Goal: Task Accomplishment & Management: Manage account settings

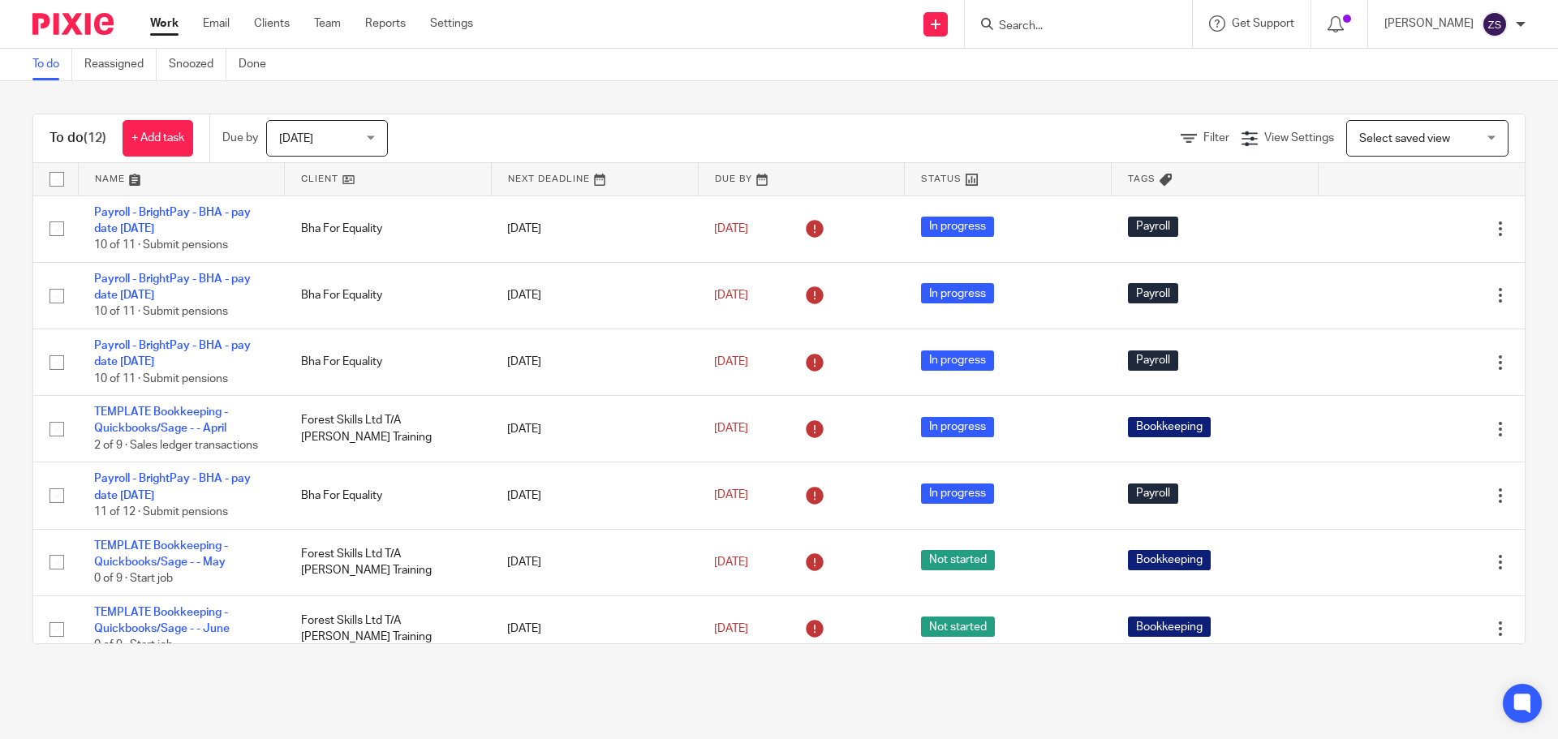
click at [1092, 28] on input "Search" at bounding box center [1070, 26] width 146 height 15
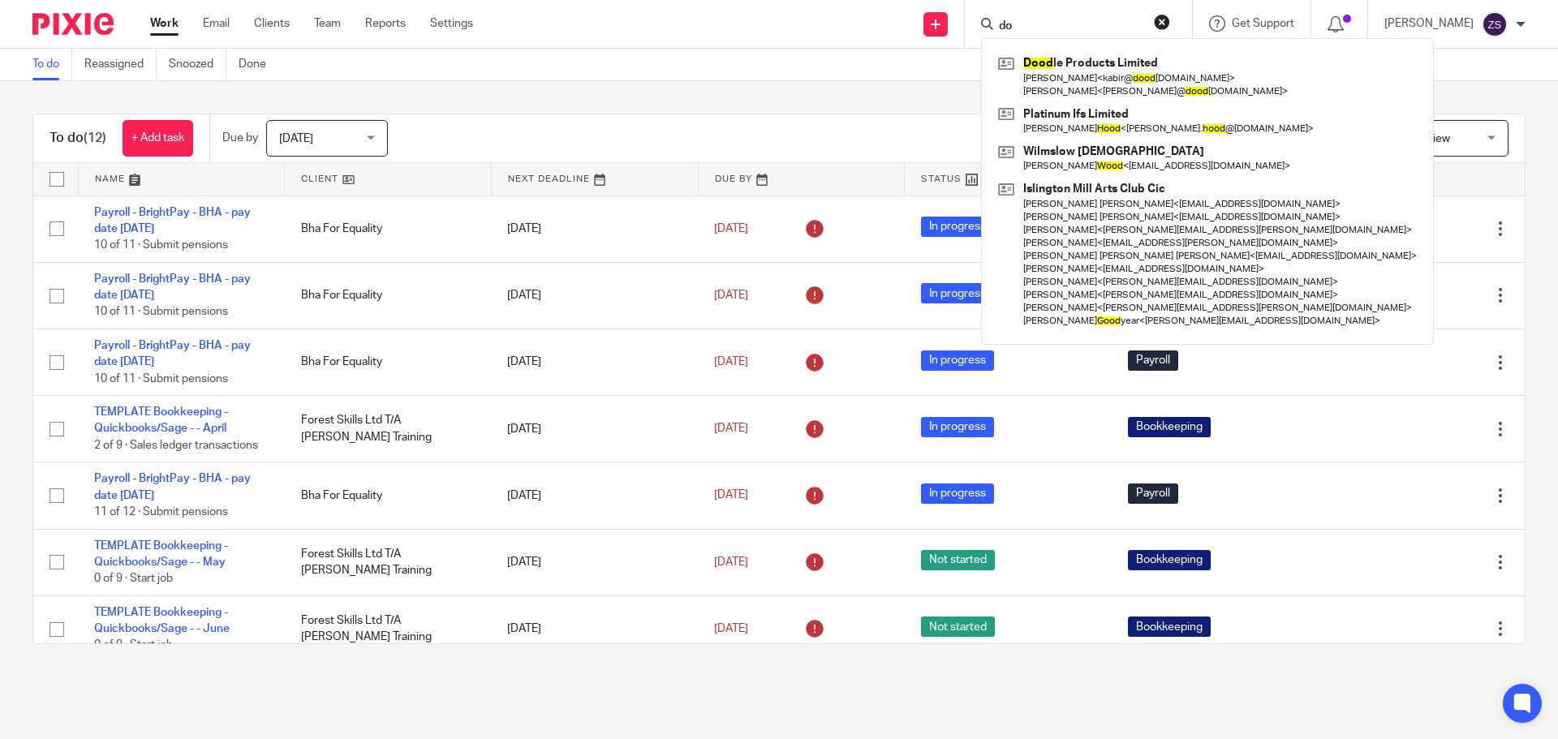
type input "d"
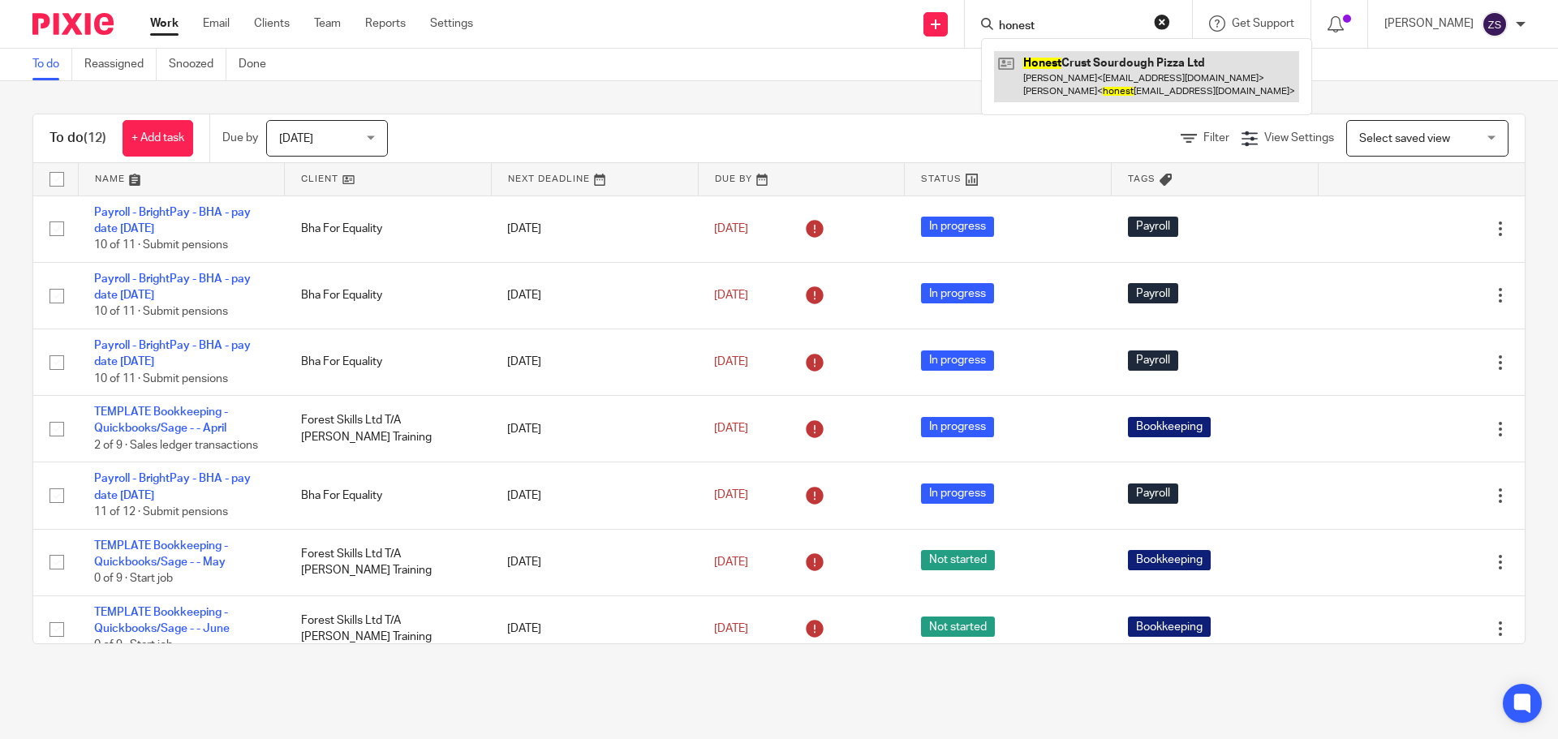
type input "honest"
click at [1129, 72] on link at bounding box center [1146, 76] width 305 height 50
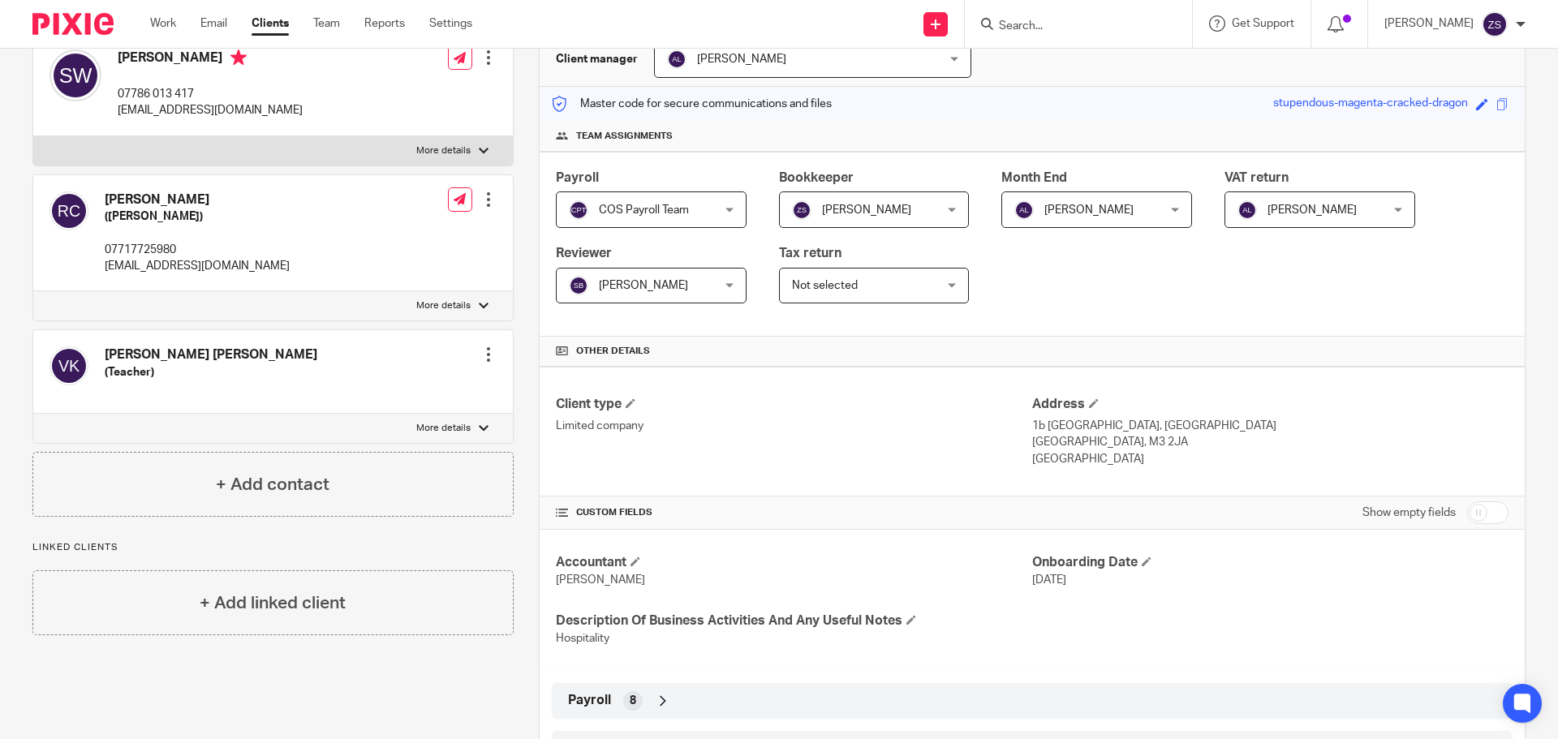
scroll to position [325, 0]
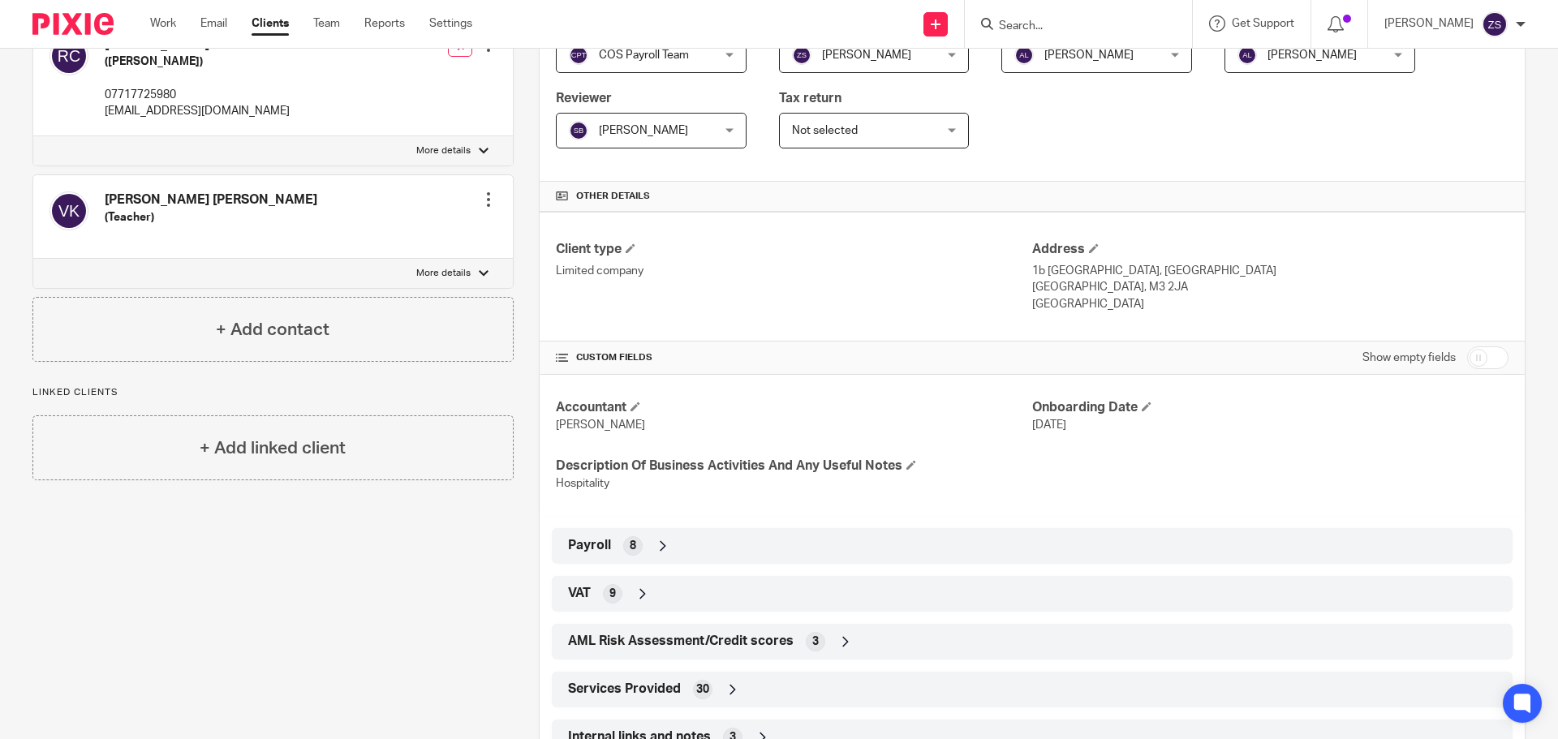
click at [659, 546] on icon at bounding box center [663, 546] width 16 height 16
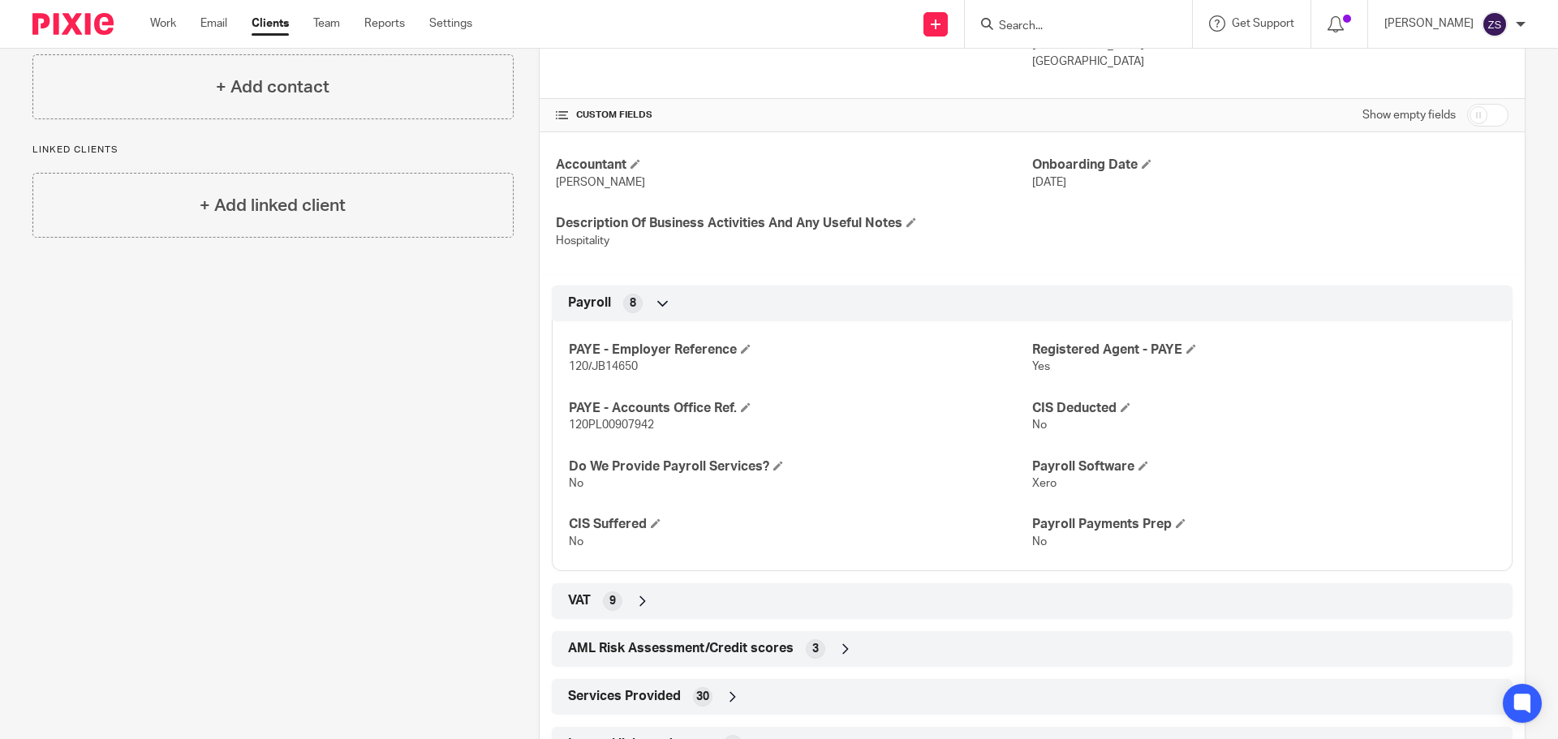
scroll to position [568, 0]
click at [1471, 119] on input "checkbox" at bounding box center [1487, 114] width 41 height 23
checkbox input "true"
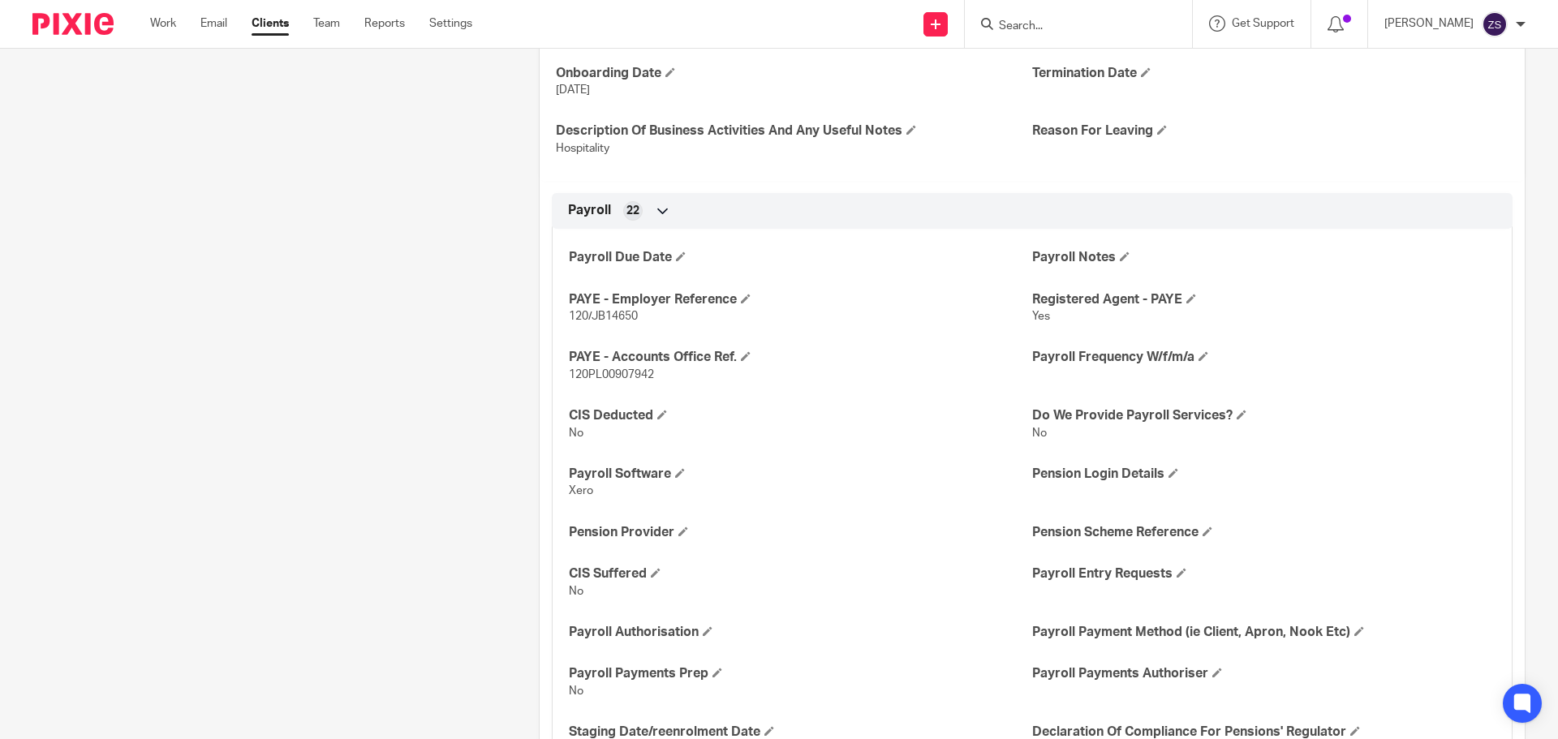
scroll to position [811, 0]
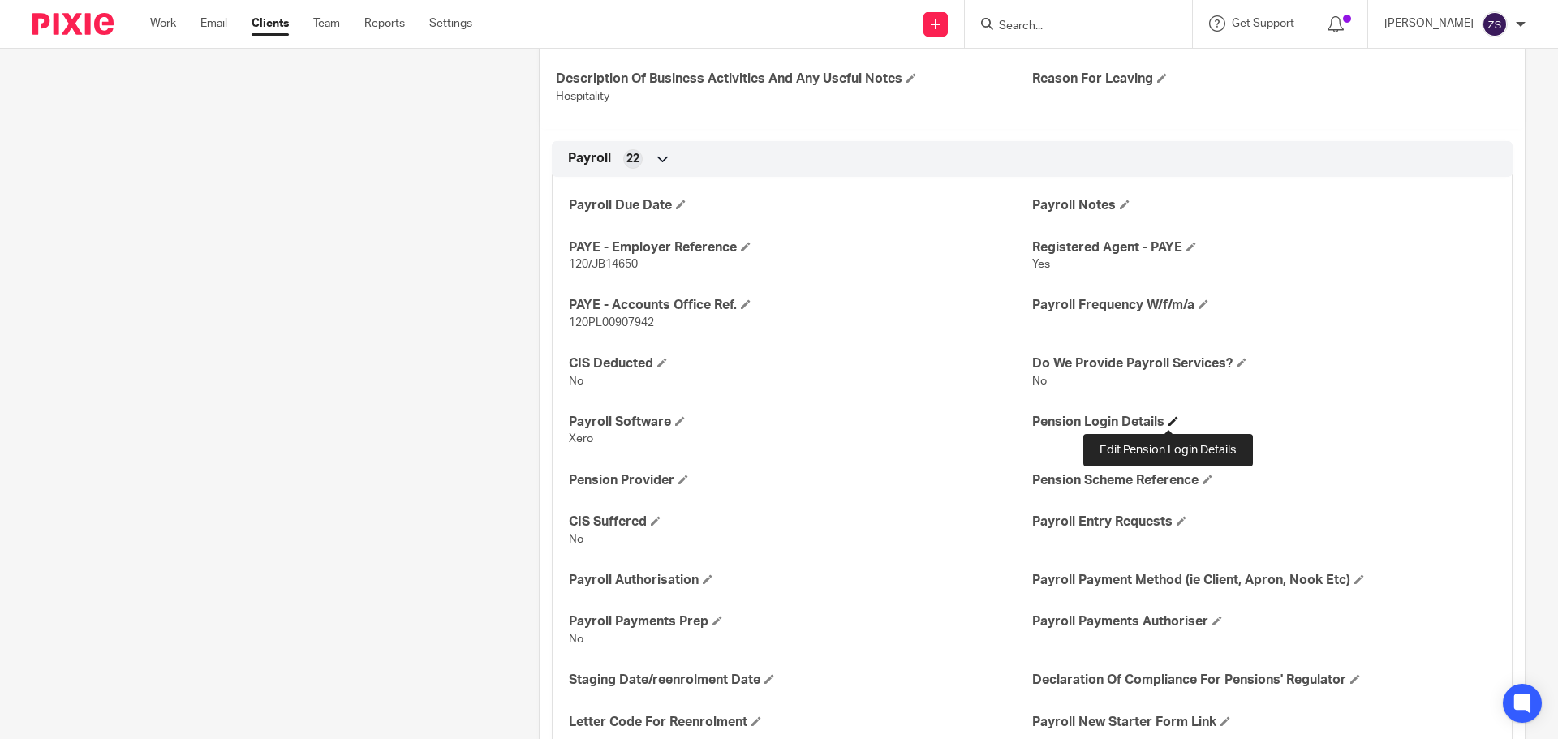
click at [1168, 423] on span at bounding box center [1173, 421] width 10 height 10
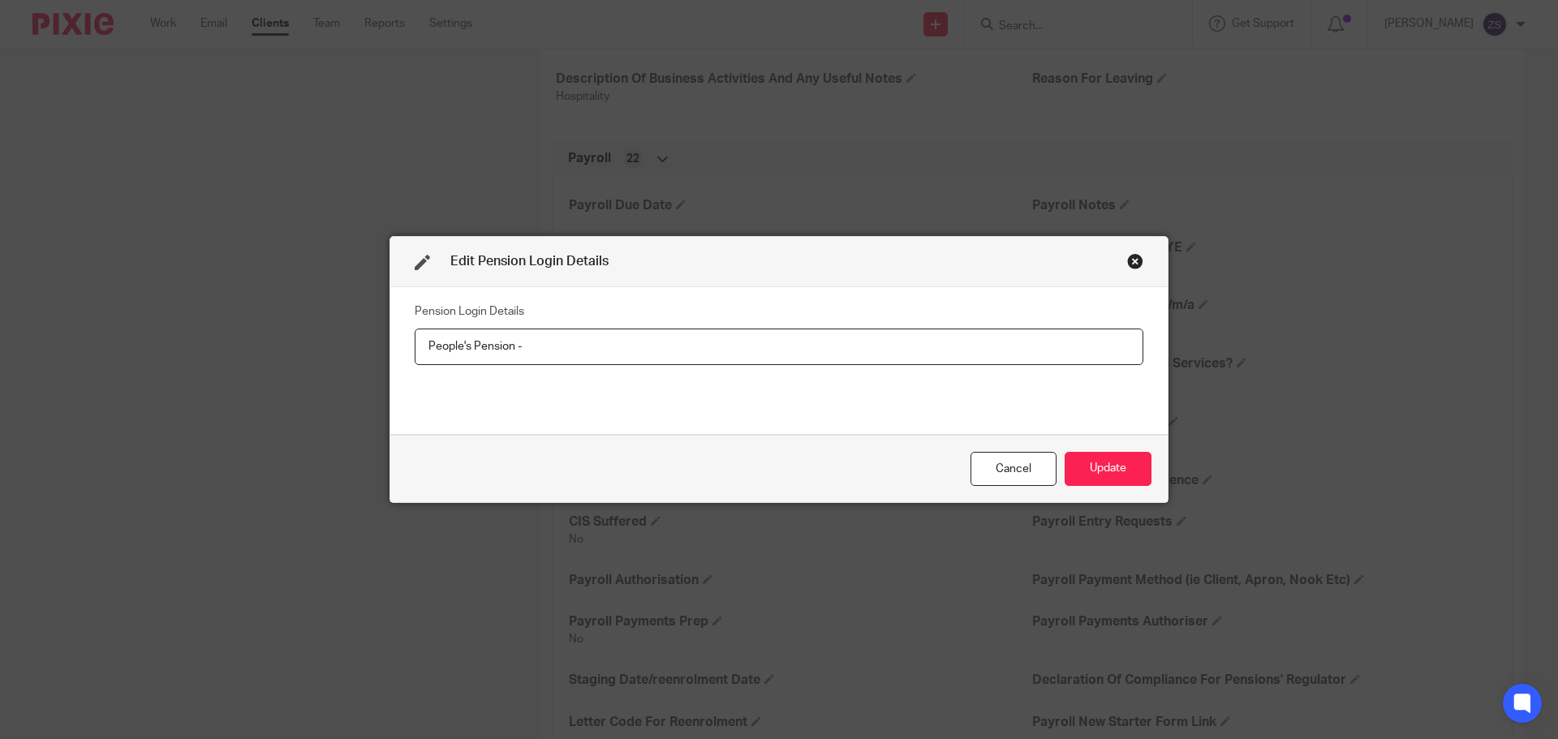
paste input "https://cosbookkeeping.capsulecrm.com/party/258395364"
type input "People's Pension - https://cosbookkeeping.capsulecrm.com/party/258395364"
click at [1095, 464] on button "Update" at bounding box center [1108, 469] width 87 height 35
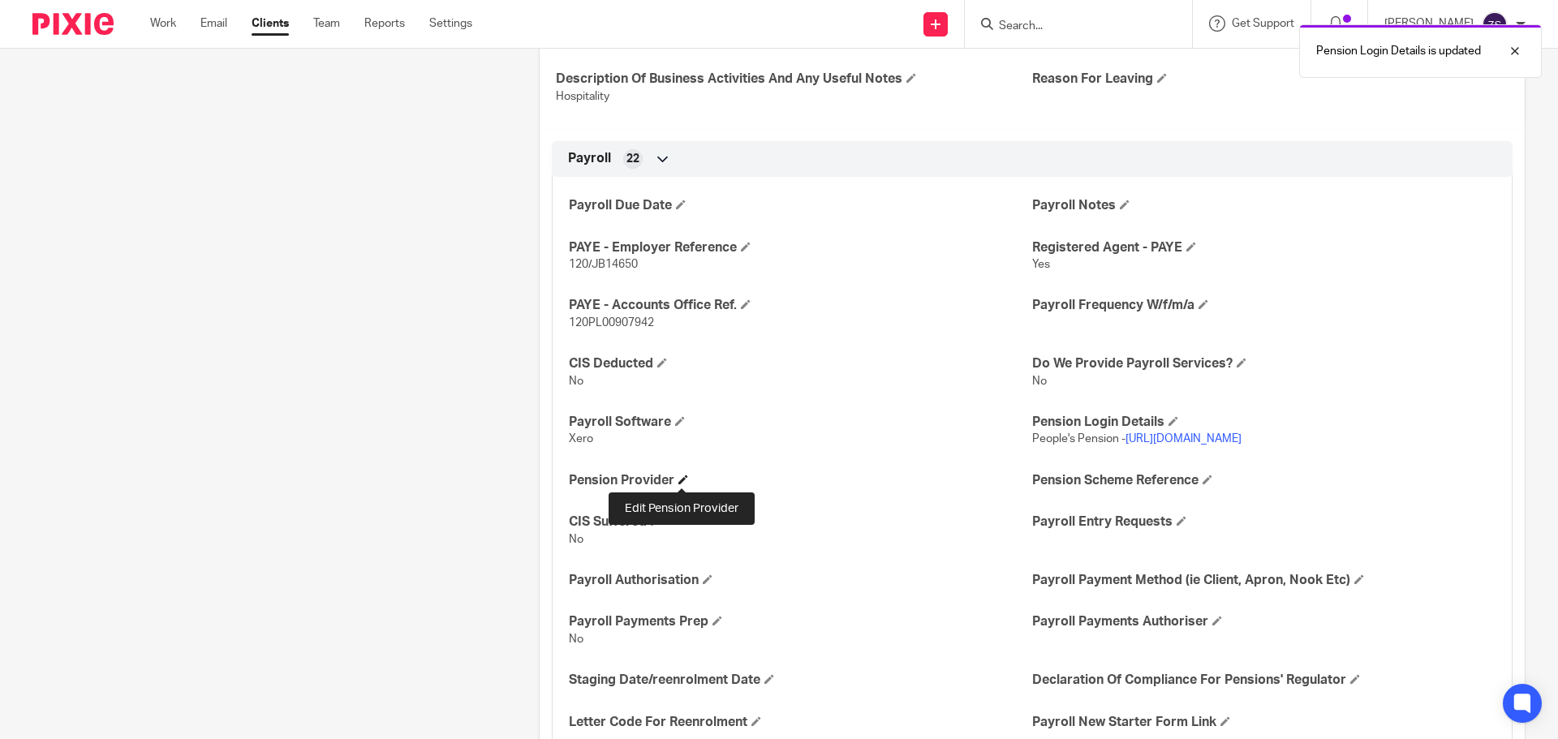
click at [678, 476] on span at bounding box center [683, 480] width 10 height 10
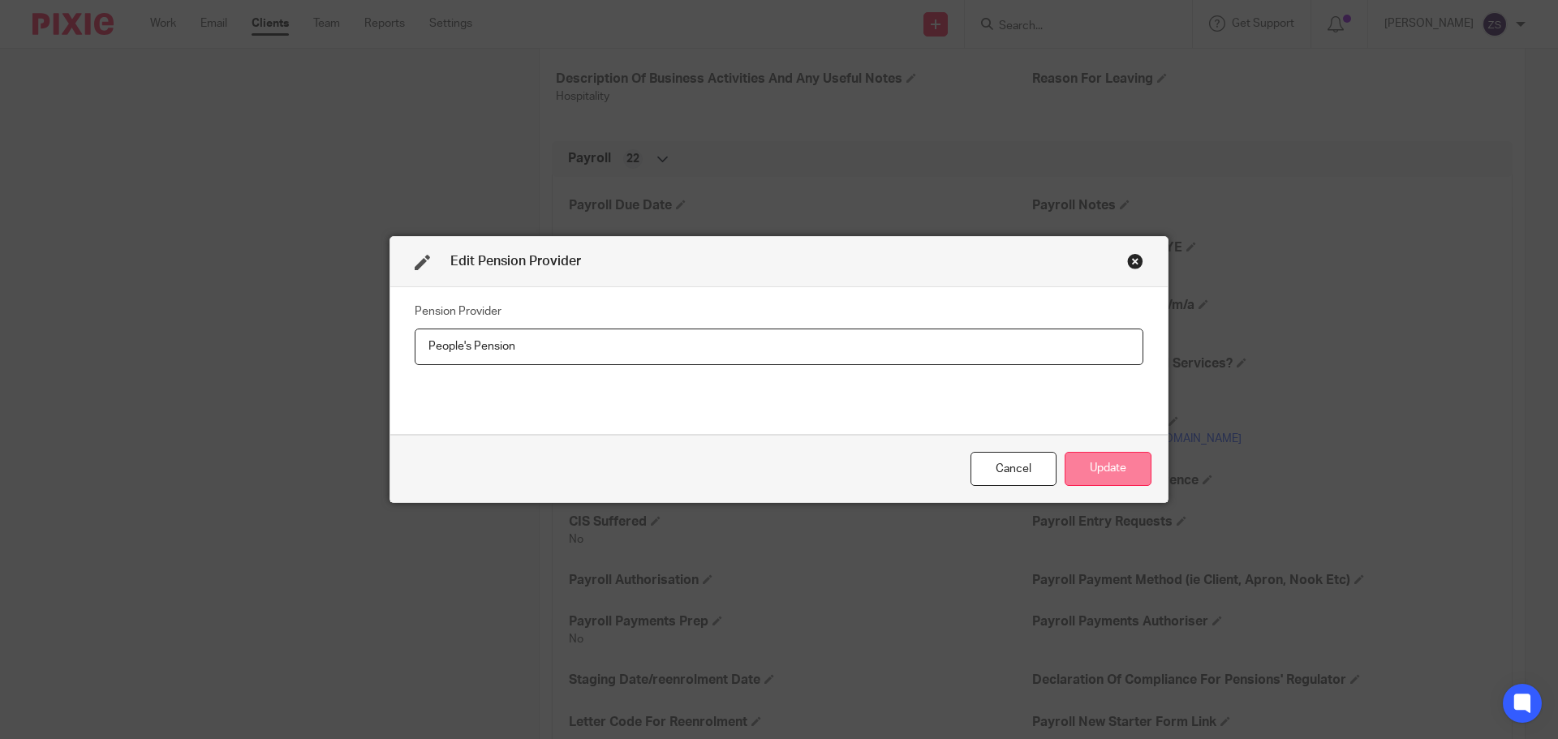
type input "People's Pension"
click at [1079, 464] on button "Update" at bounding box center [1108, 469] width 87 height 35
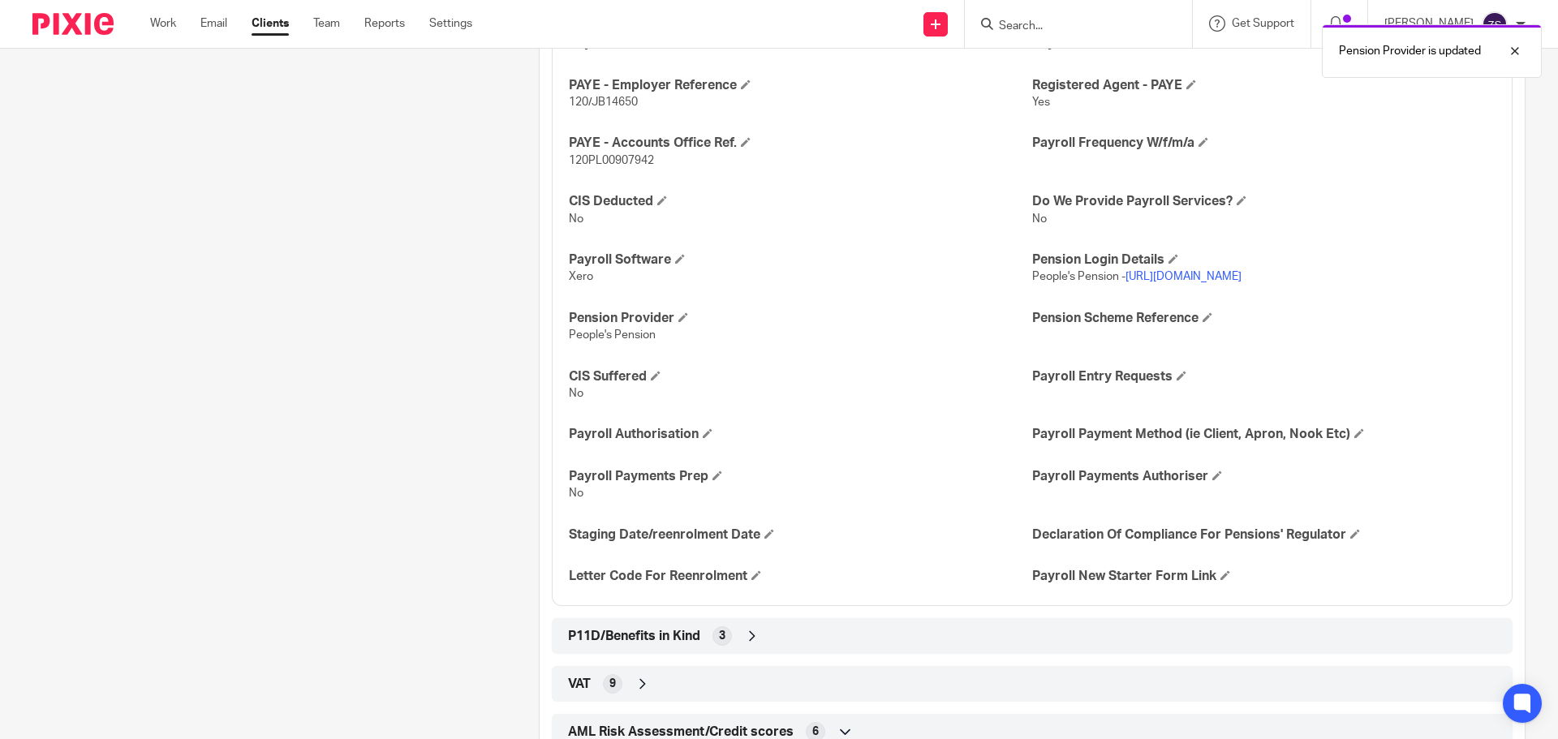
scroll to position [1055, 0]
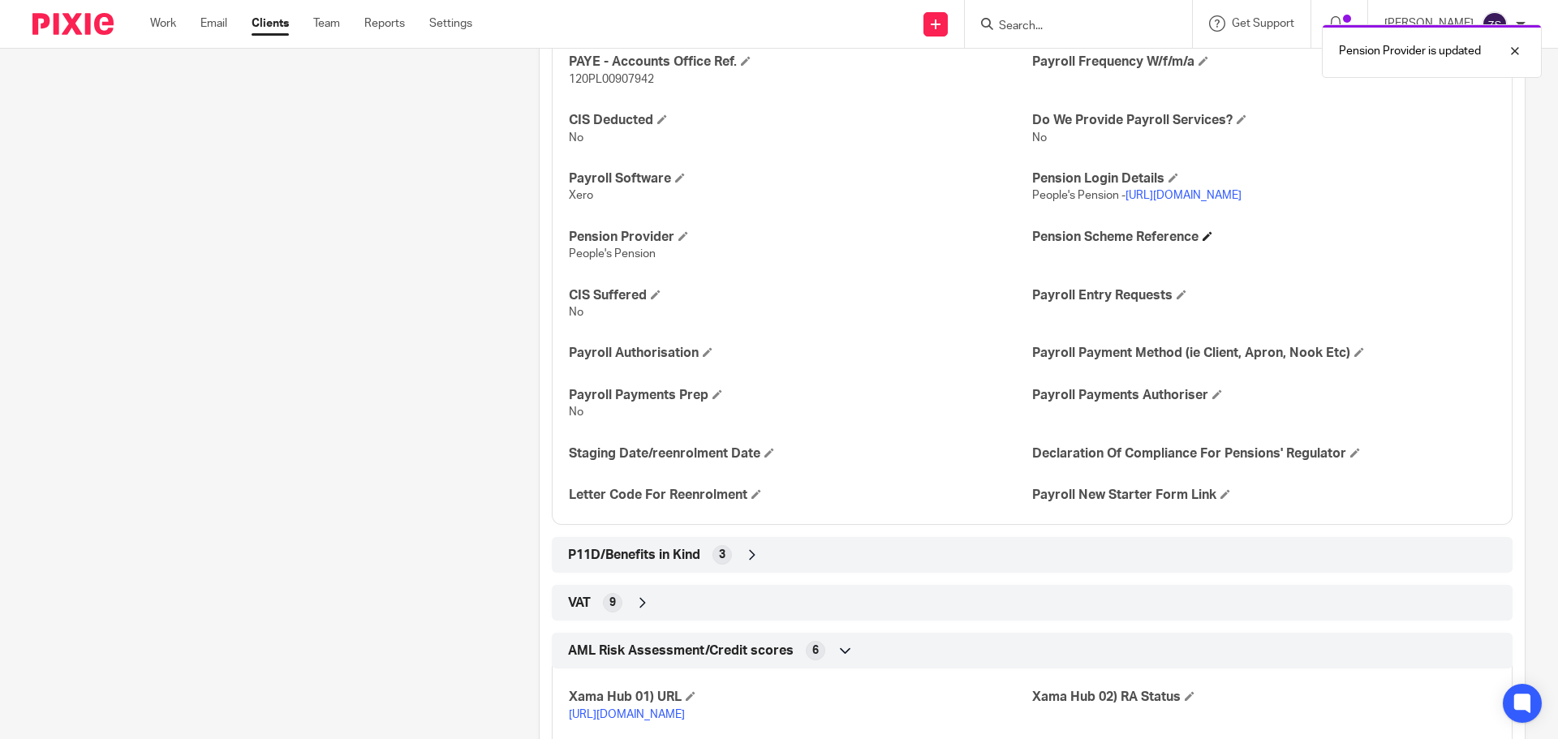
click at [1202, 235] on span at bounding box center [1207, 236] width 10 height 10
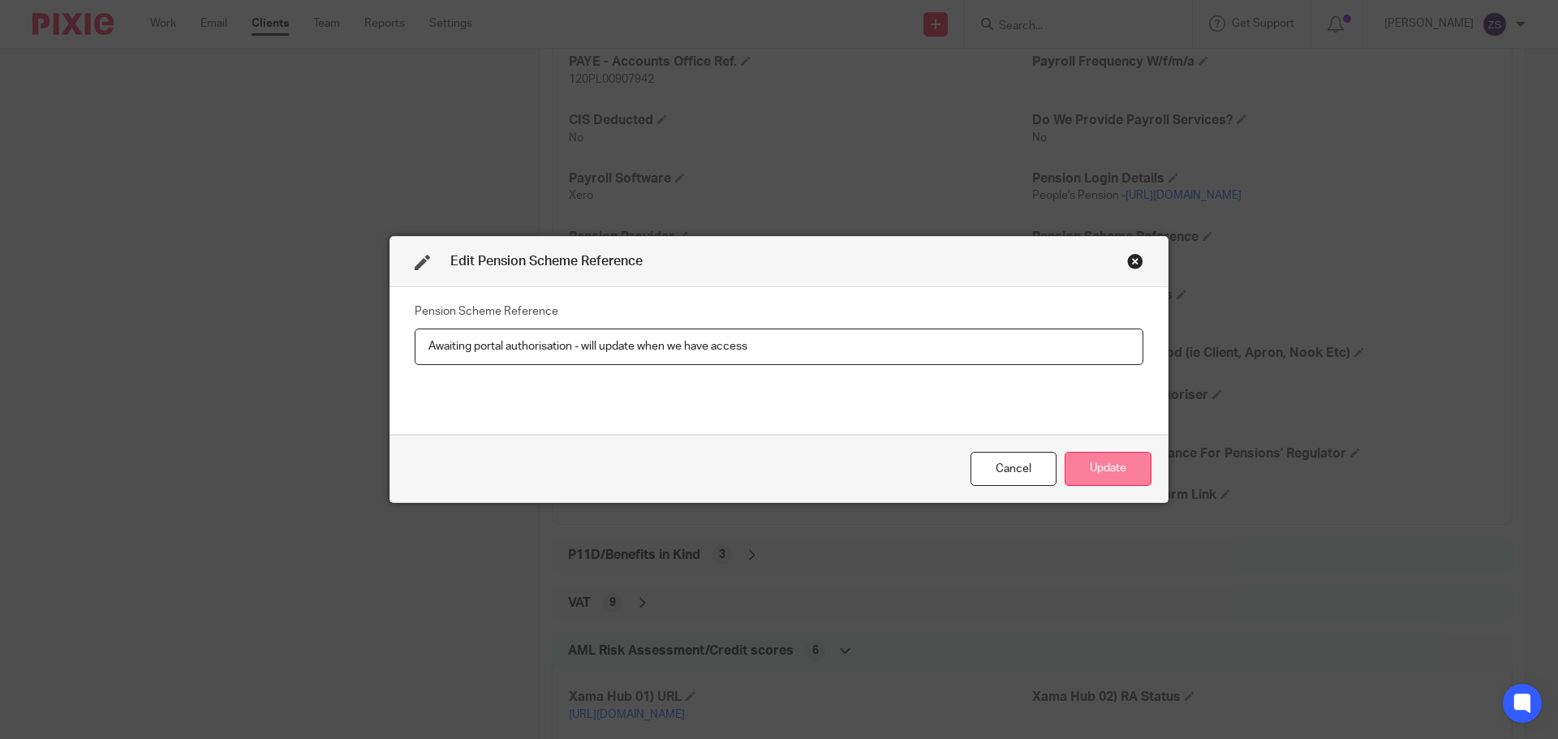
type input "Awaiting portal authorisation - will update when we have access"
click at [1109, 463] on button "Update" at bounding box center [1108, 469] width 87 height 35
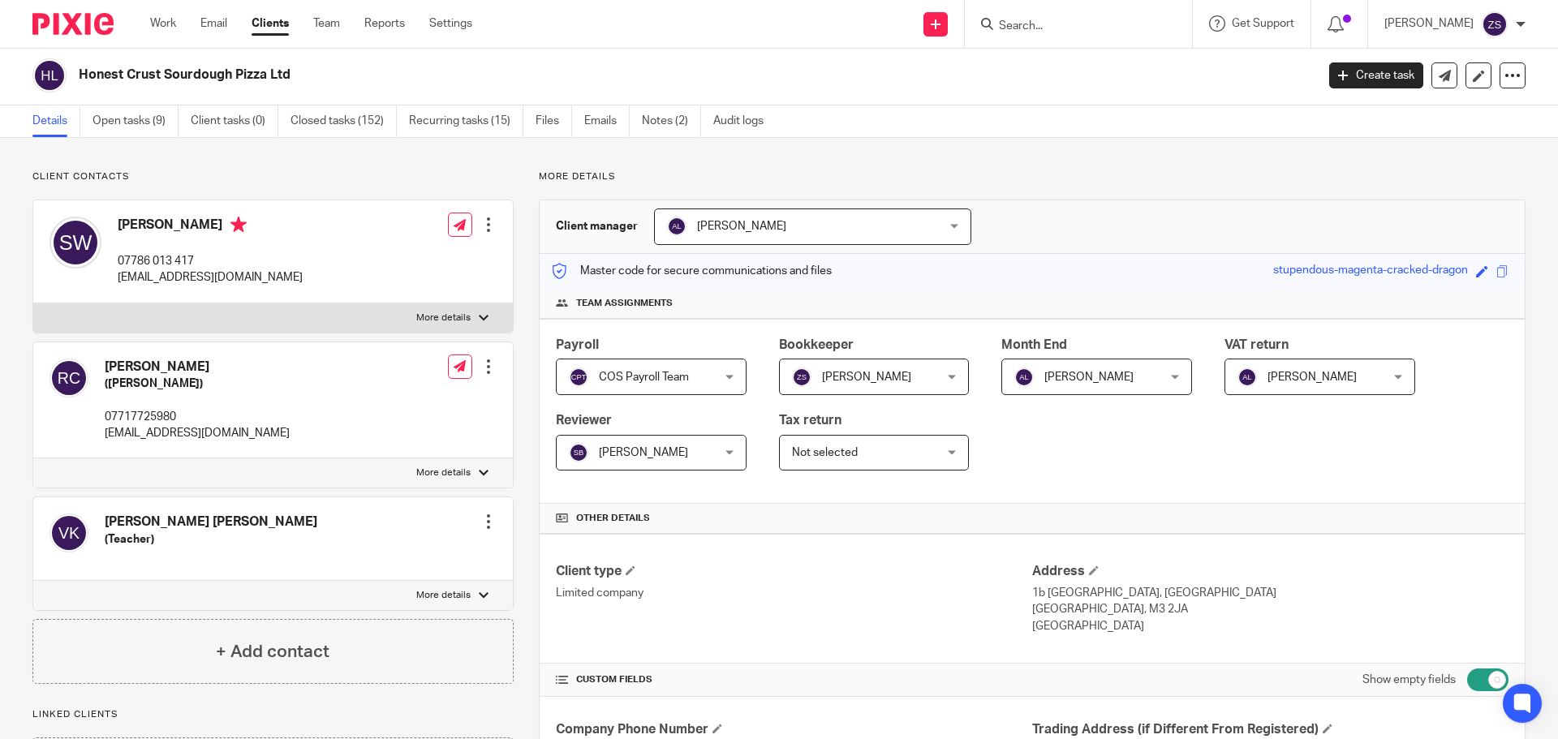
scroll to position [0, 0]
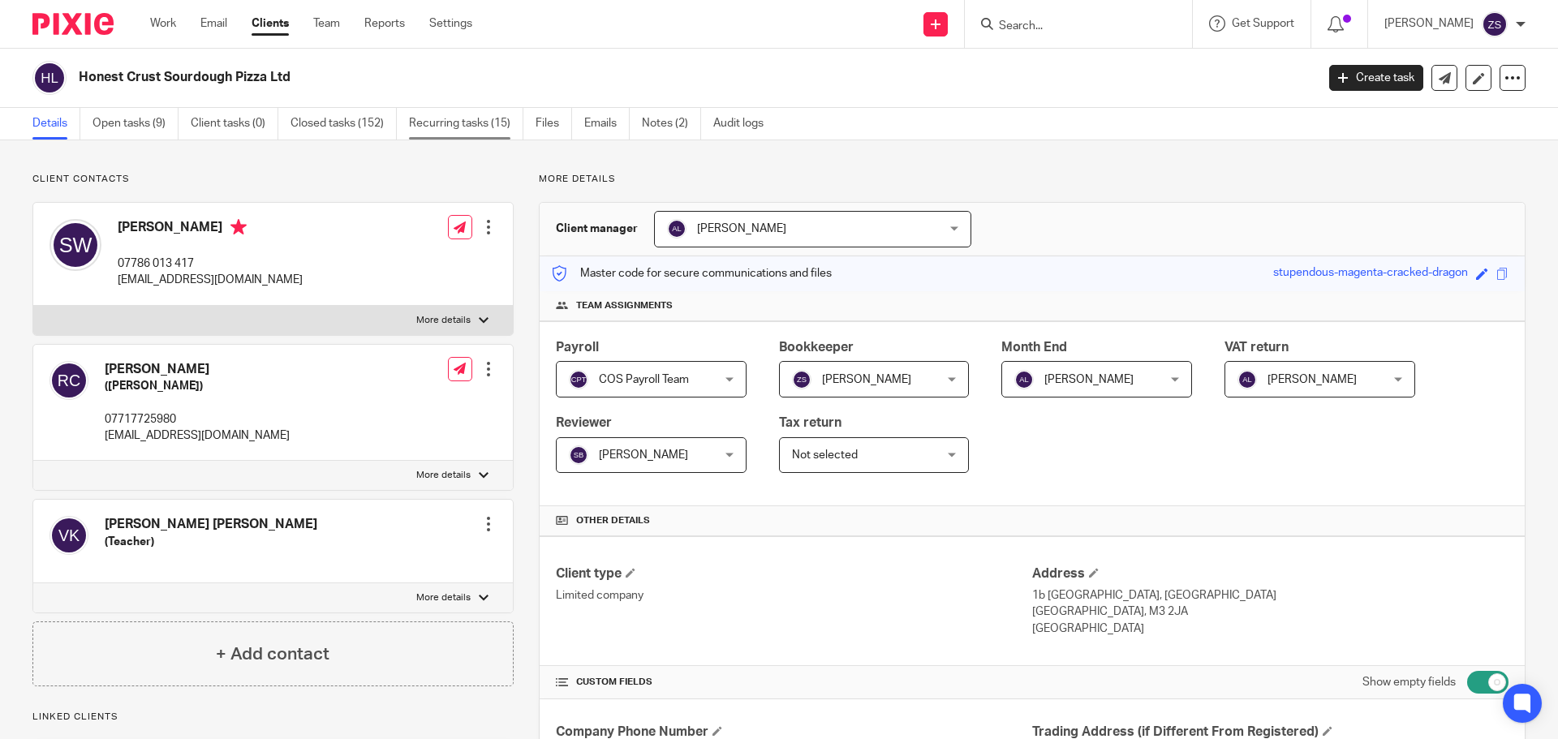
click at [480, 120] on link "Recurring tasks (15)" at bounding box center [466, 124] width 114 height 32
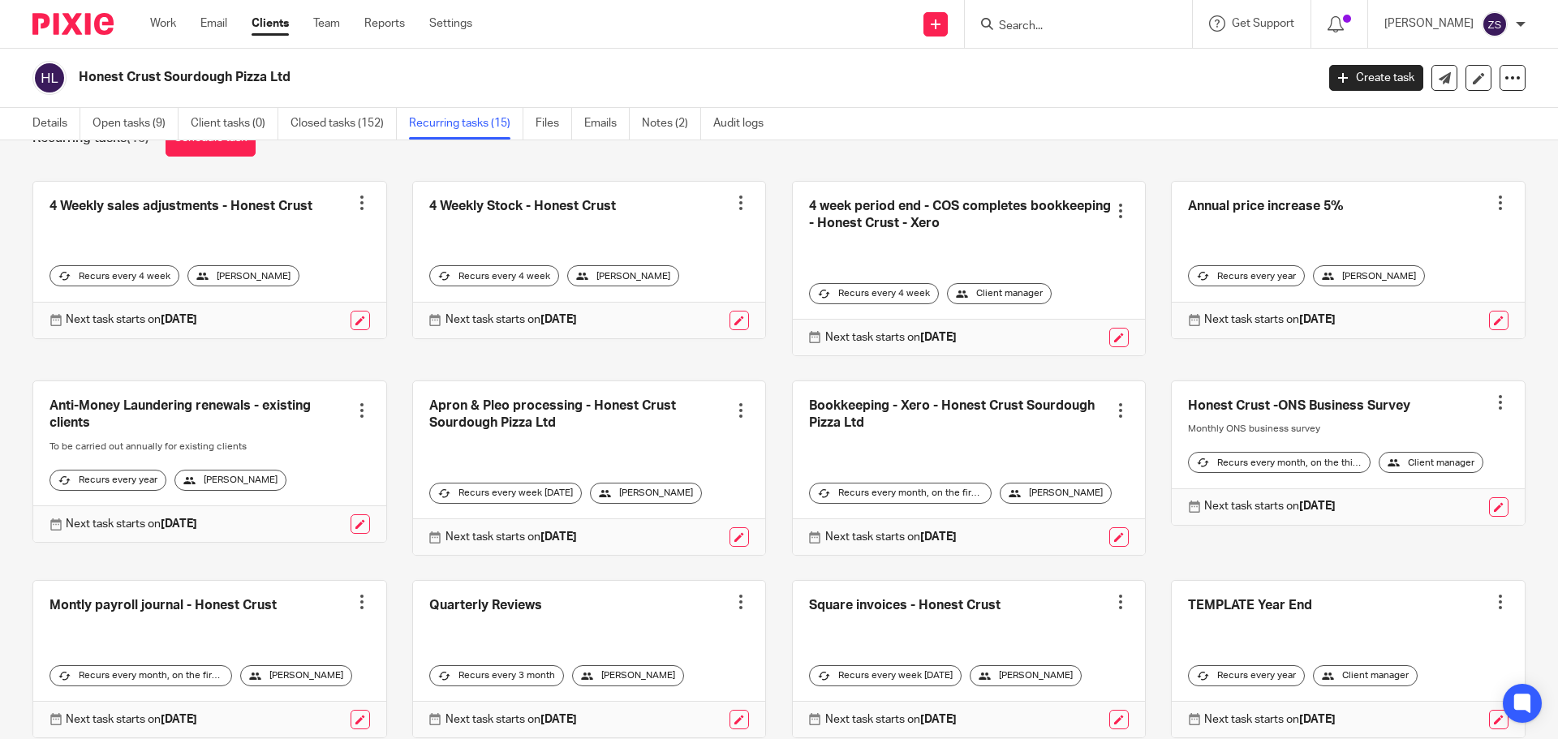
scroll to position [81, 0]
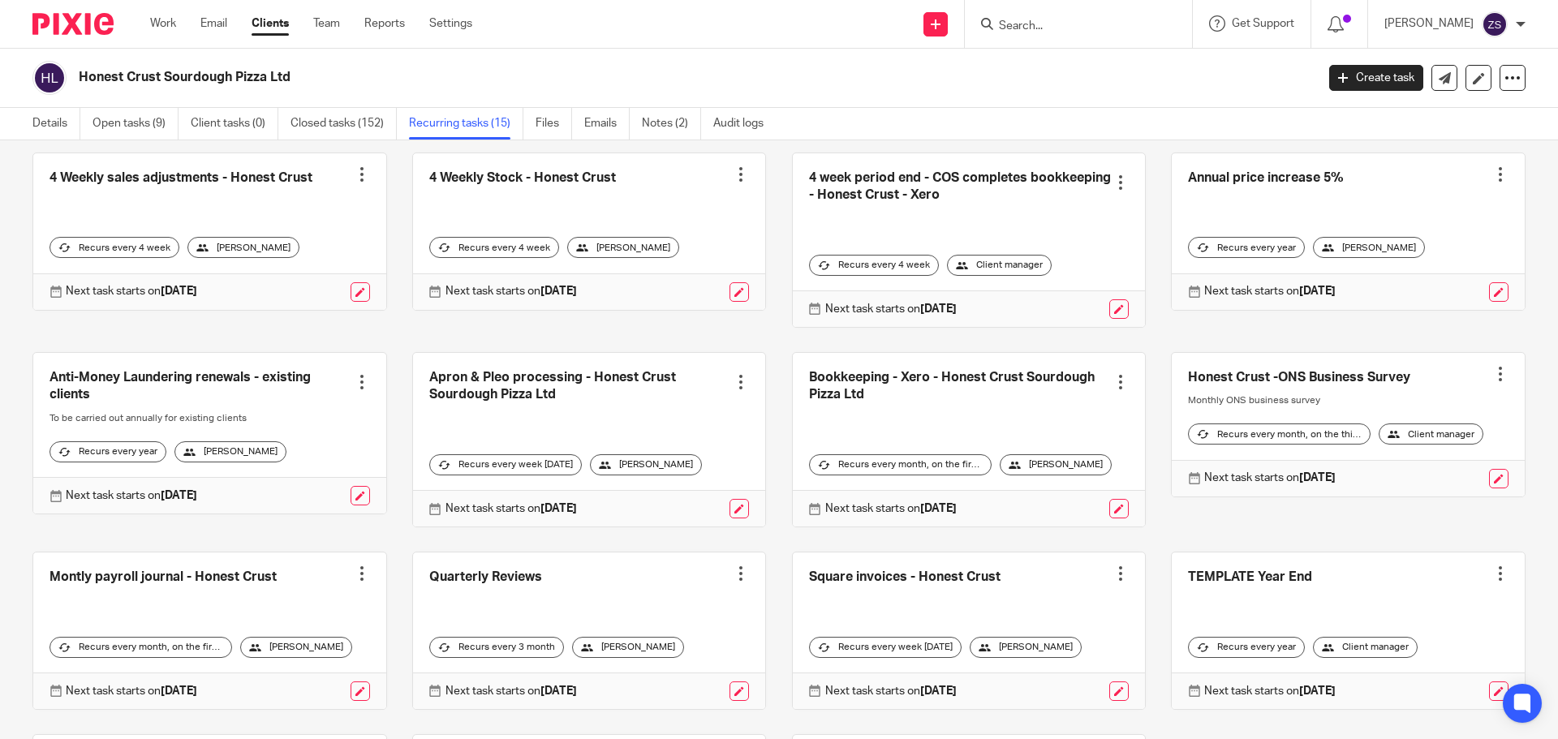
click at [652, 392] on link at bounding box center [589, 440] width 353 height 174
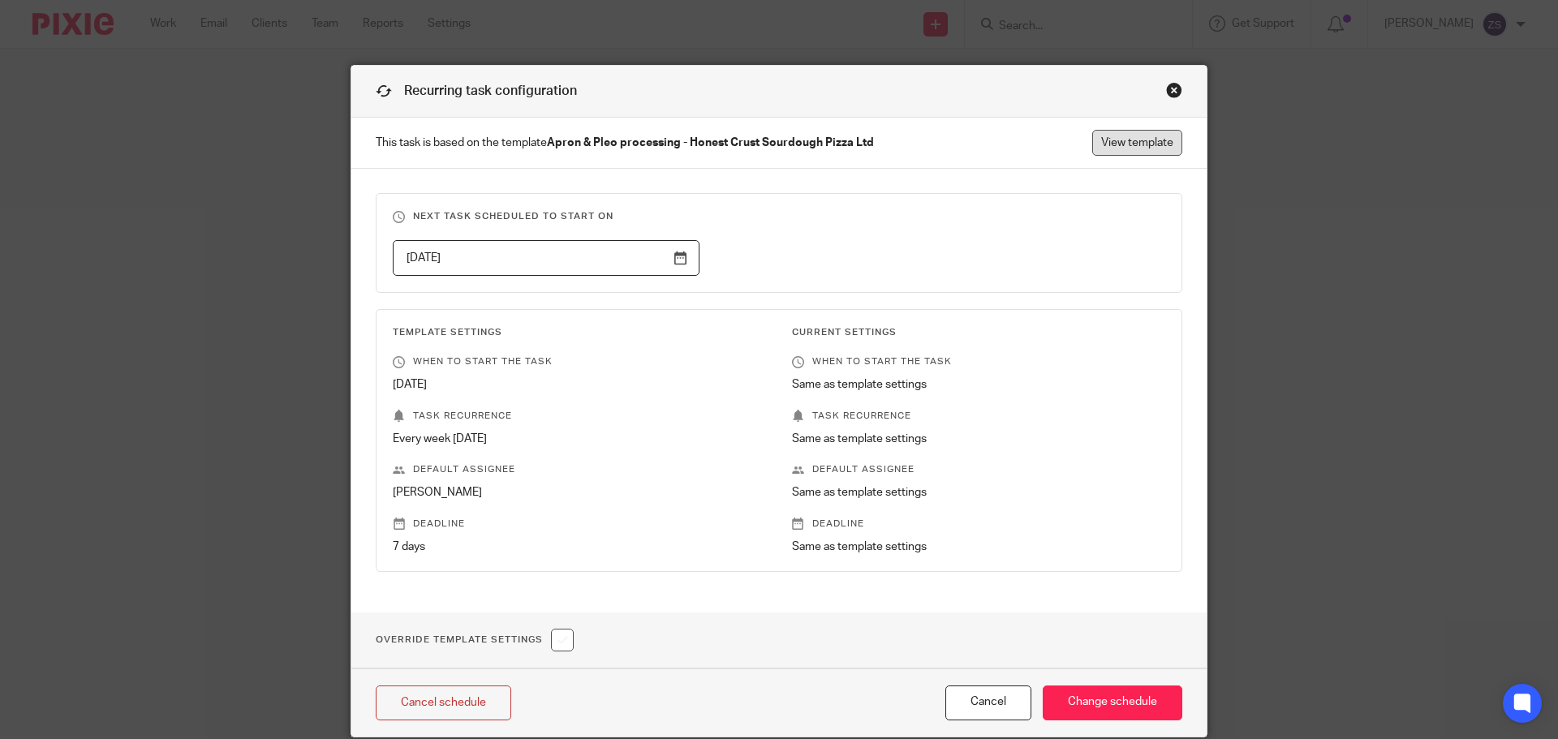
click at [1137, 146] on link "View template" at bounding box center [1137, 143] width 90 height 26
click at [1172, 91] on div "Close this dialog window" at bounding box center [1174, 90] width 16 height 16
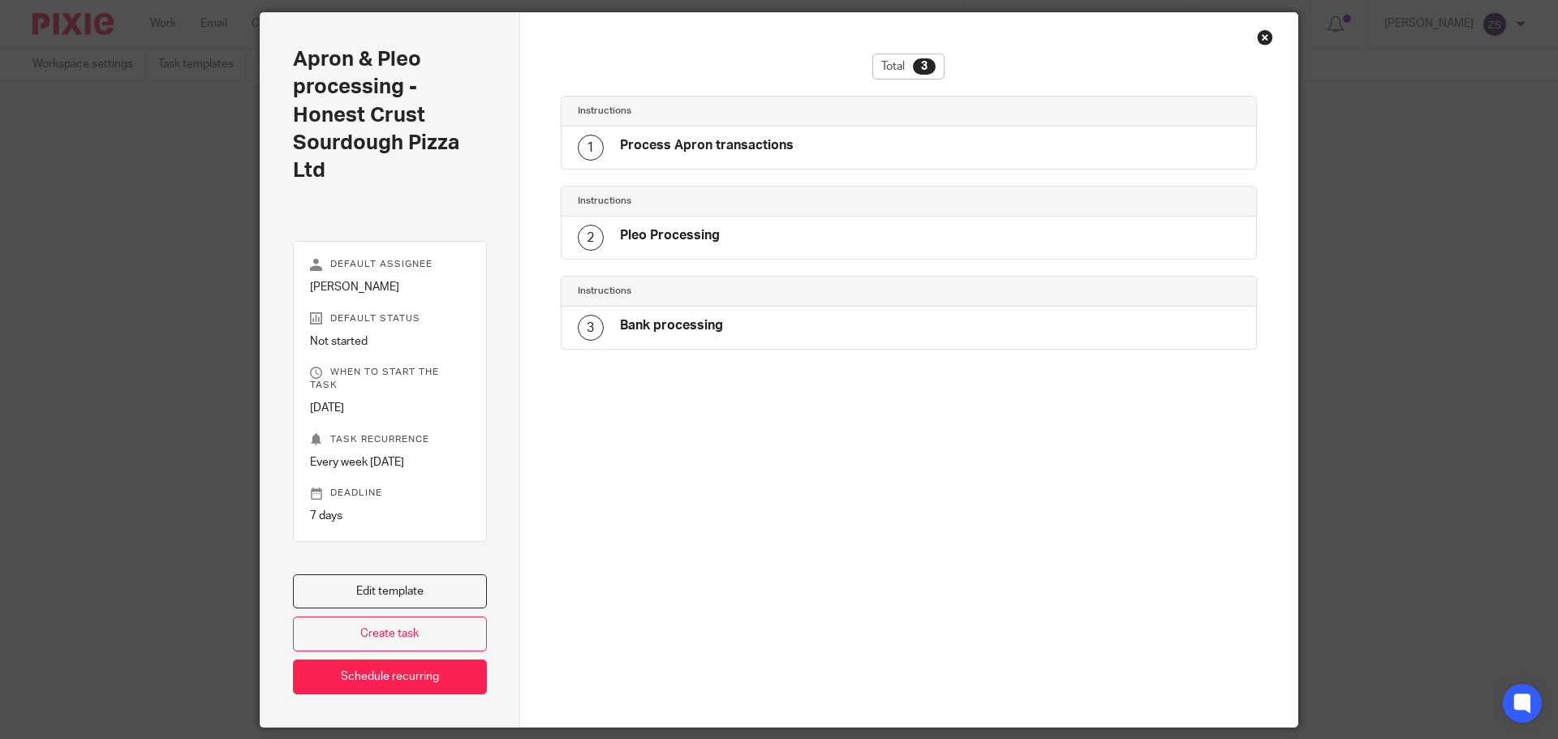
scroll to position [81, 0]
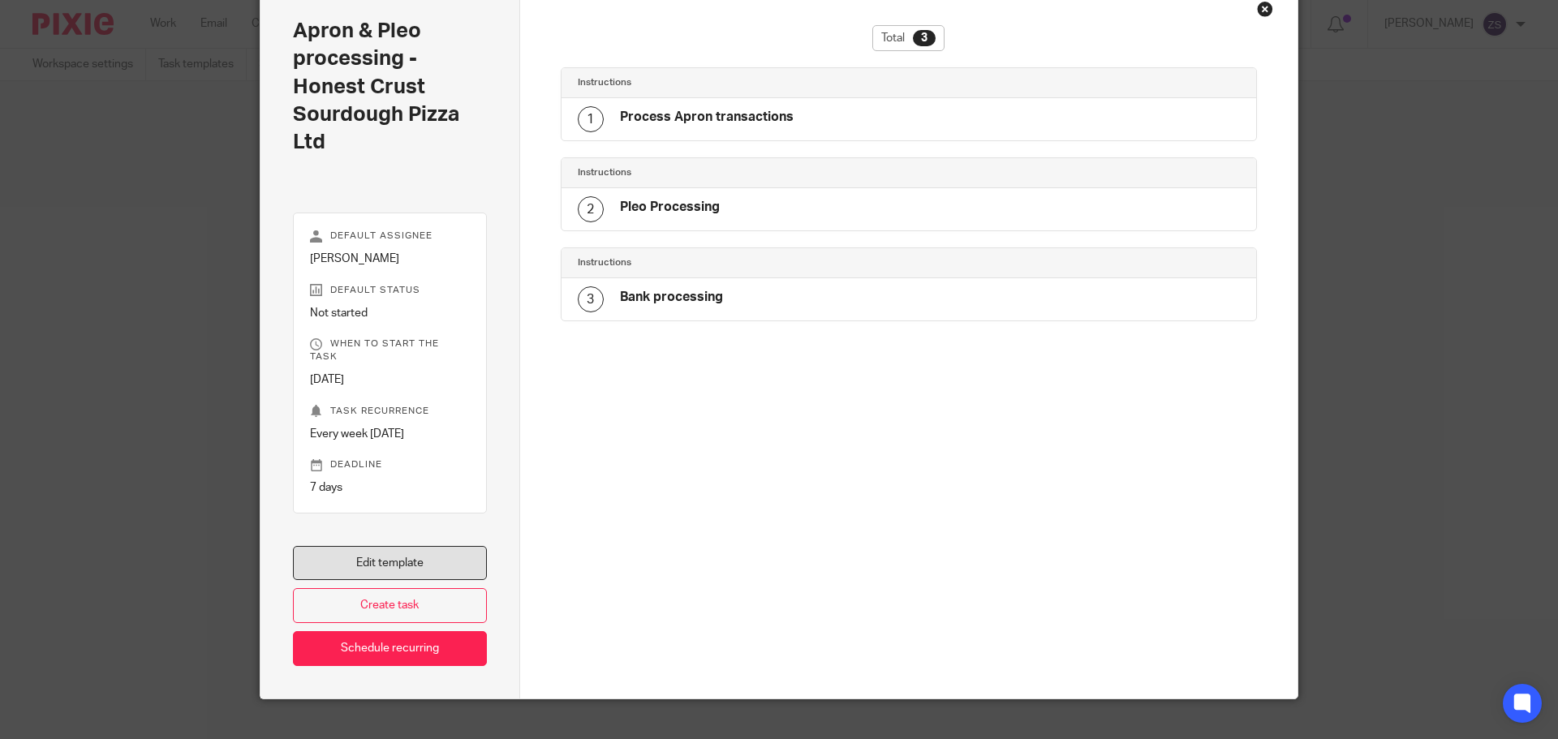
click at [350, 552] on link "Edit template" at bounding box center [390, 563] width 194 height 35
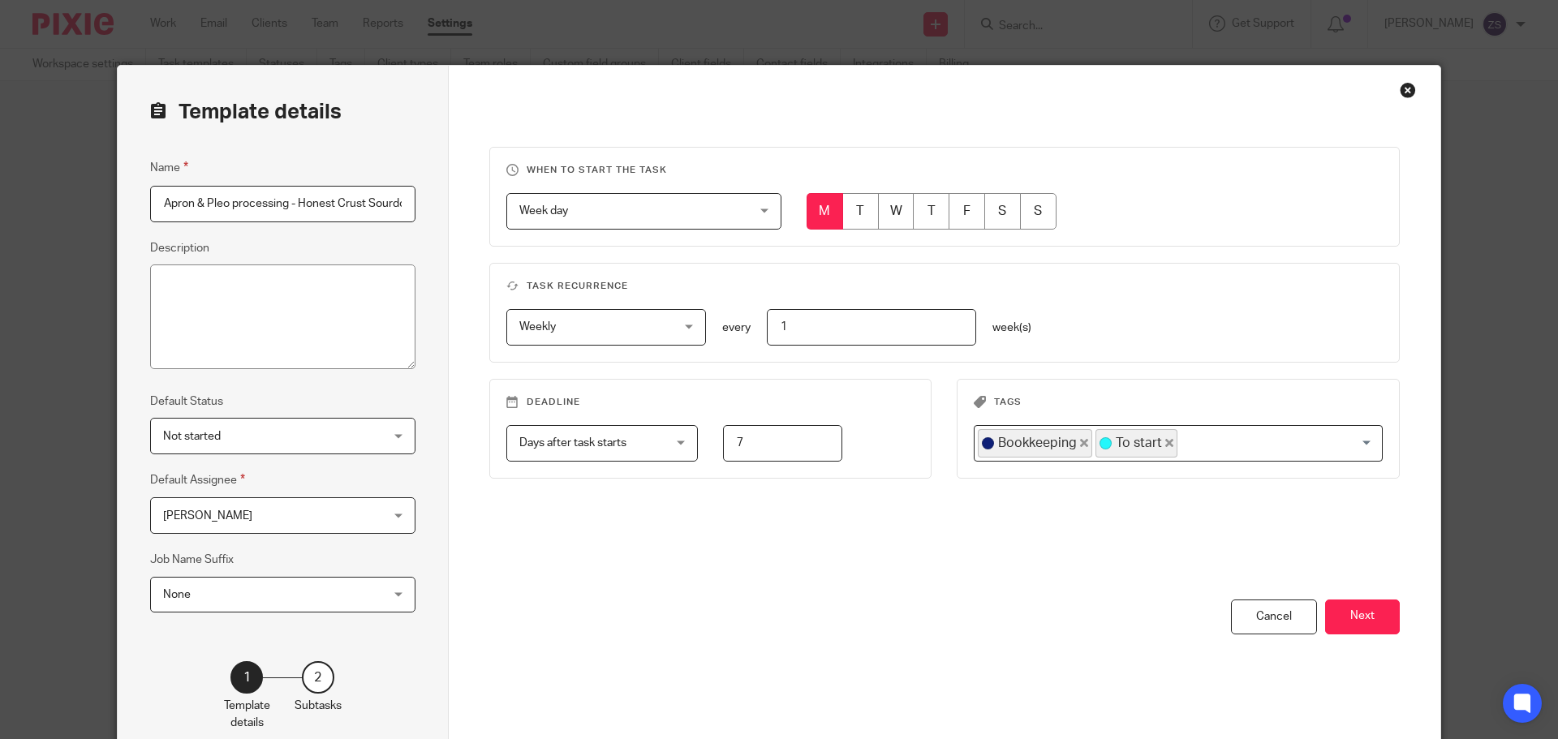
scroll to position [0, 73]
click at [1366, 617] on button "Next" at bounding box center [1362, 617] width 75 height 35
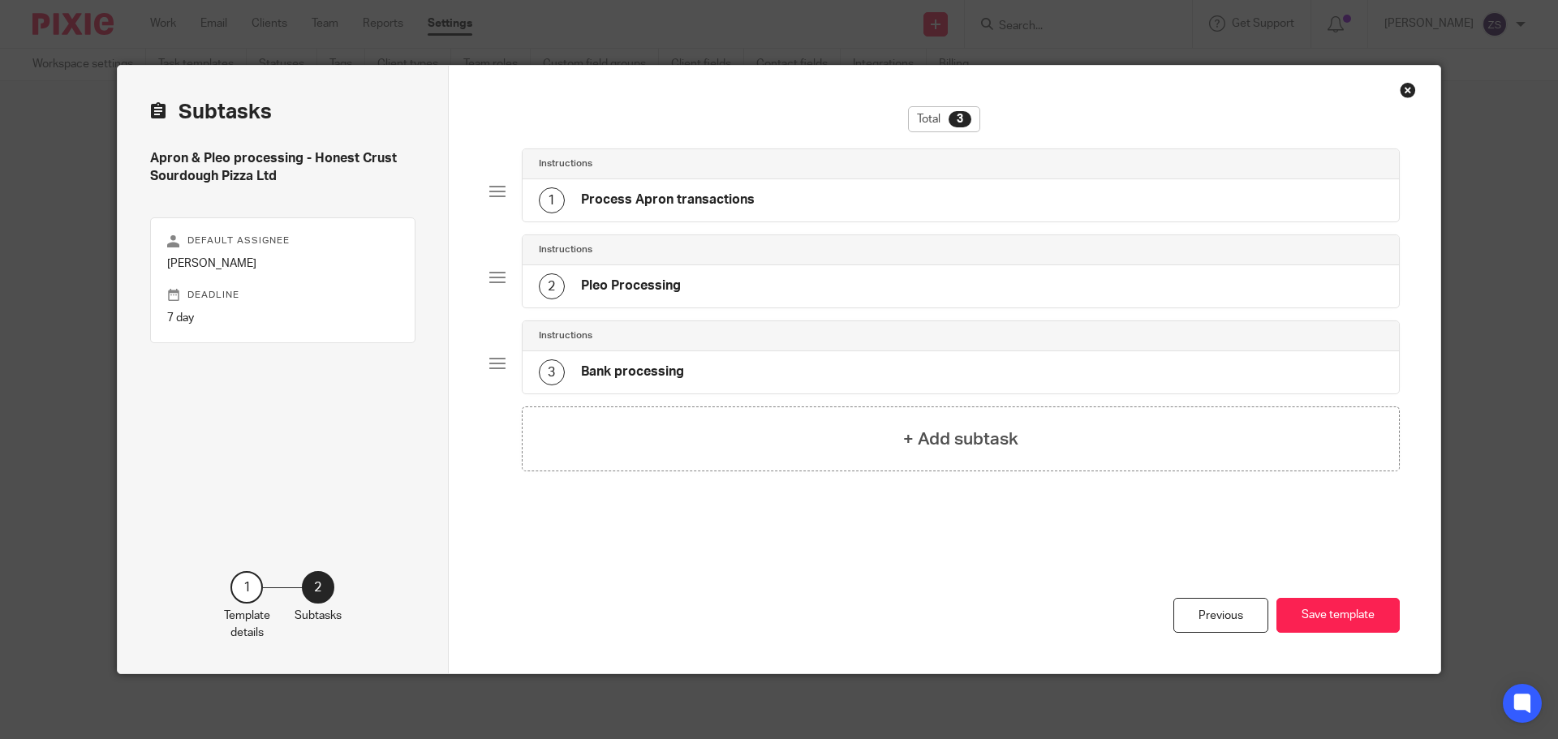
click at [756, 210] on div "1 Process Apron transactions" at bounding box center [961, 200] width 877 height 42
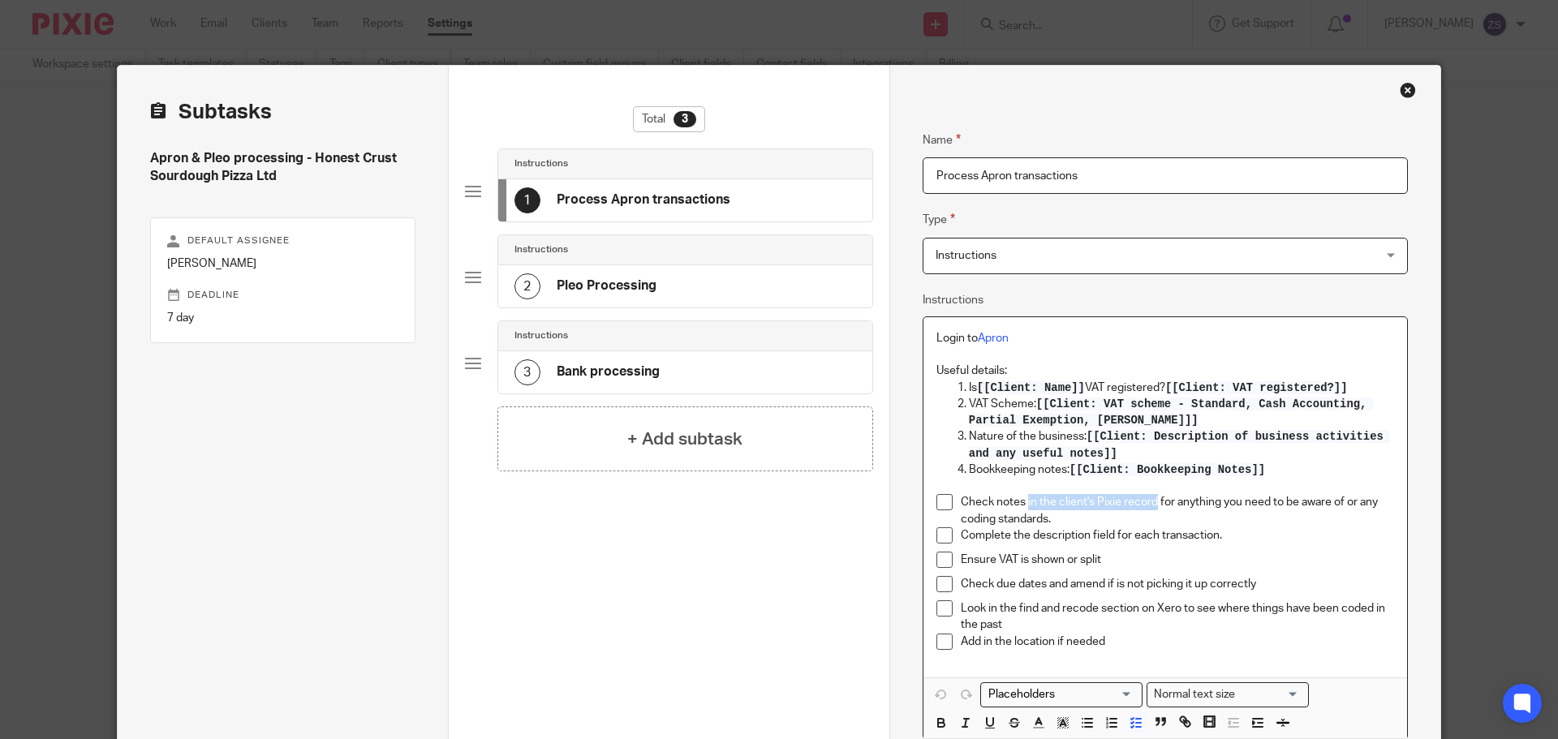
drag, startPoint x: 1022, startPoint y: 501, endPoint x: 1150, endPoint y: 506, distance: 128.3
click at [1150, 506] on p "Check notes in the client's Pixie record for anything you need to be aware of o…" at bounding box center [1177, 510] width 433 height 33
click at [953, 501] on li "Check notes in the client's Pixie record for anything you need to be aware of o…" at bounding box center [1165, 510] width 458 height 33
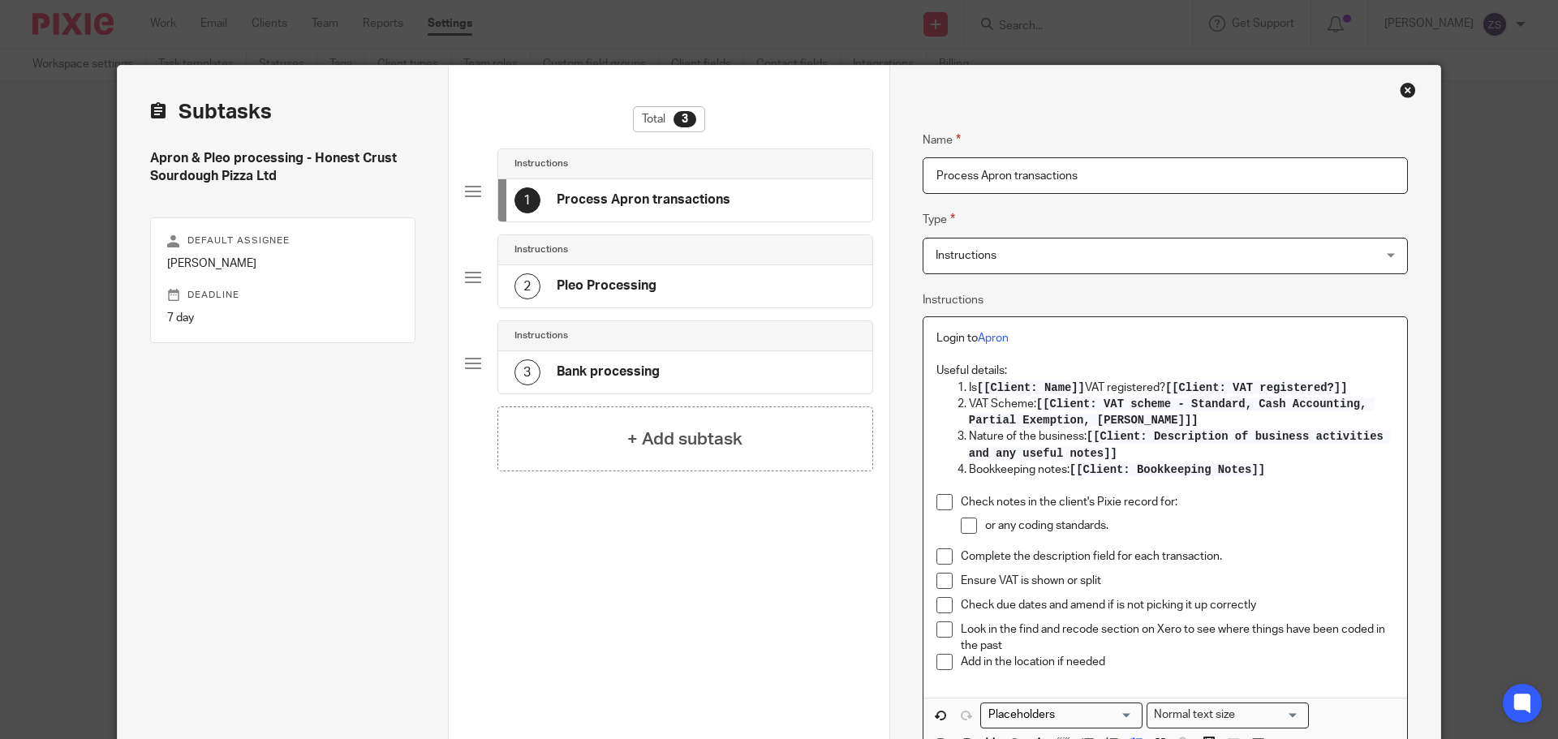
click at [997, 524] on p "or any coding standards." at bounding box center [1189, 526] width 409 height 16
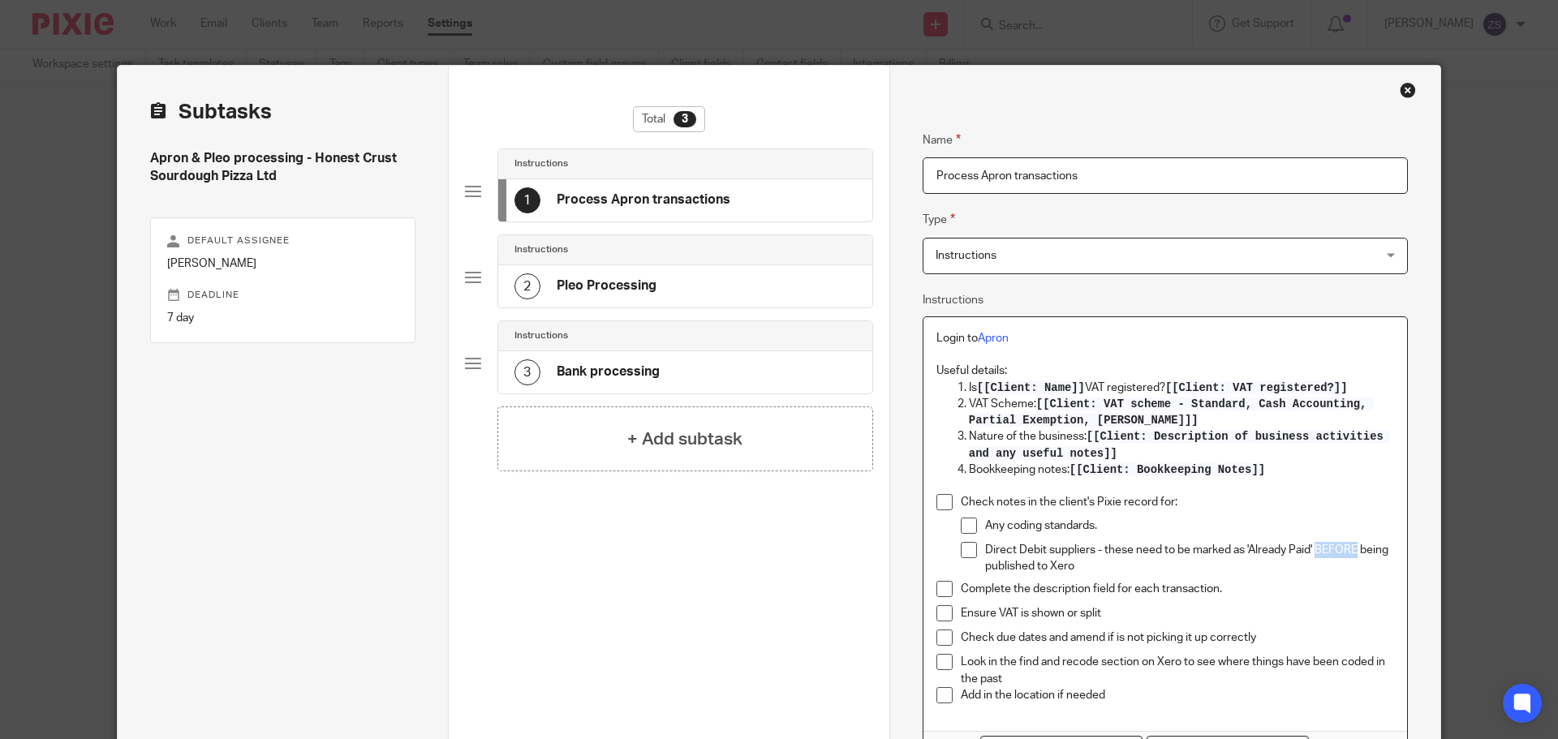
drag, startPoint x: 1313, startPoint y: 552, endPoint x: 1353, endPoint y: 552, distance: 39.8
click at [1353, 552] on p "Direct Debit suppliers - these need to be marked as 'Already Paid' BEFORE being…" at bounding box center [1189, 558] width 409 height 33
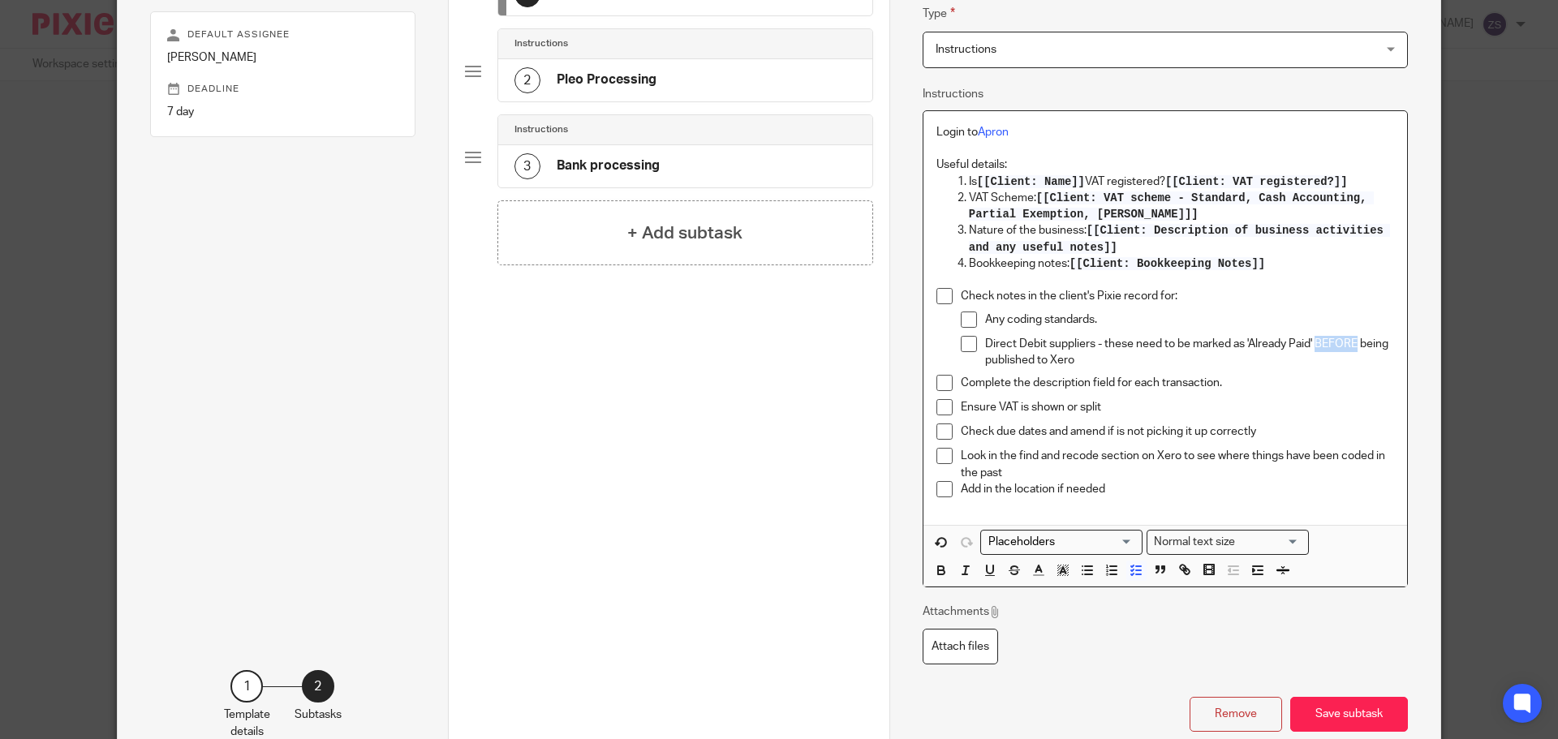
scroll to position [243, 0]
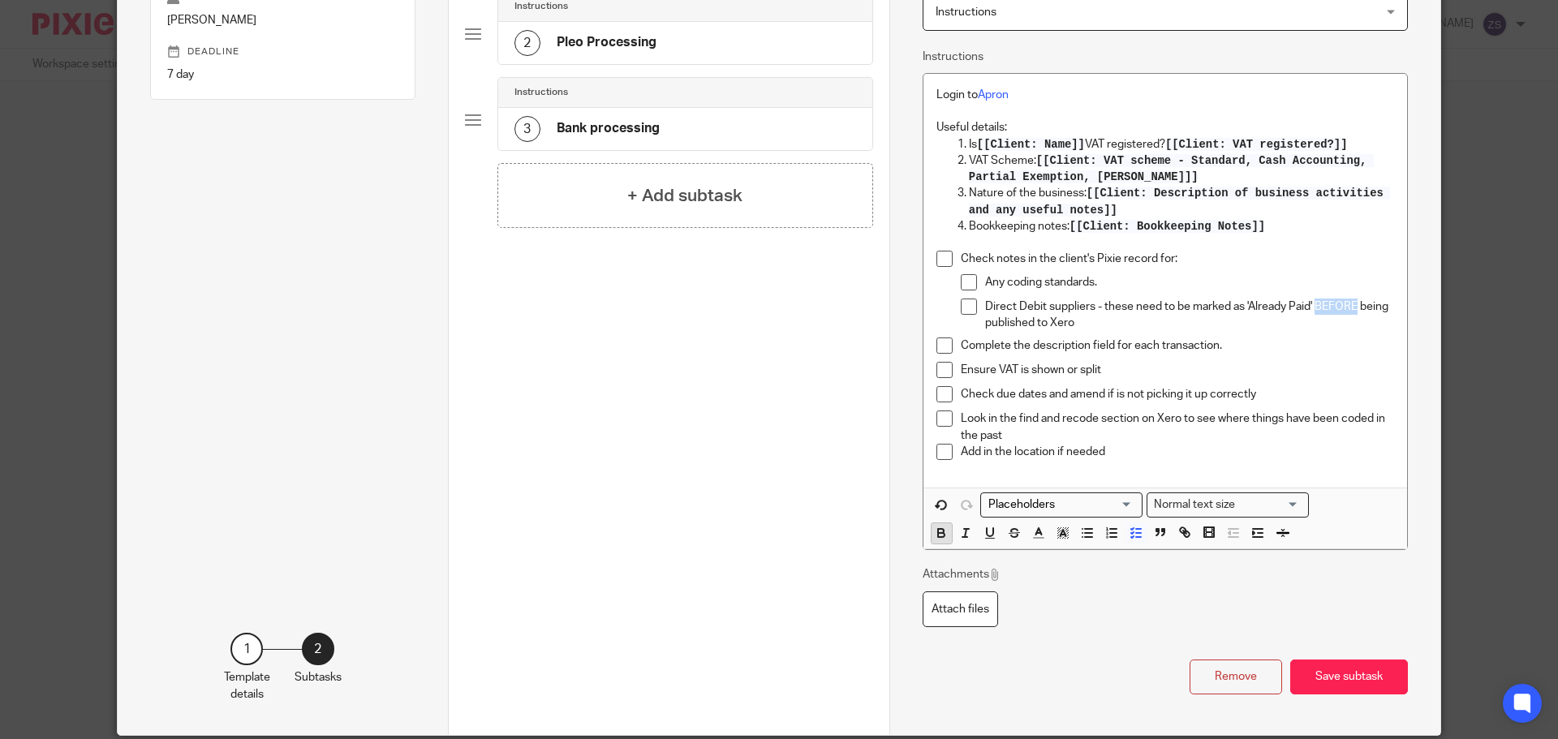
click at [935, 535] on icon "button" at bounding box center [941, 533] width 15 height 15
click at [990, 536] on icon "button" at bounding box center [990, 533] width 15 height 15
click at [889, 518] on div "Name Process Apron transactions Type Instructions Instructions Instructions Doc…" at bounding box center [1164, 278] width 551 height 913
click at [1317, 665] on button "Save subtask" at bounding box center [1349, 677] width 118 height 35
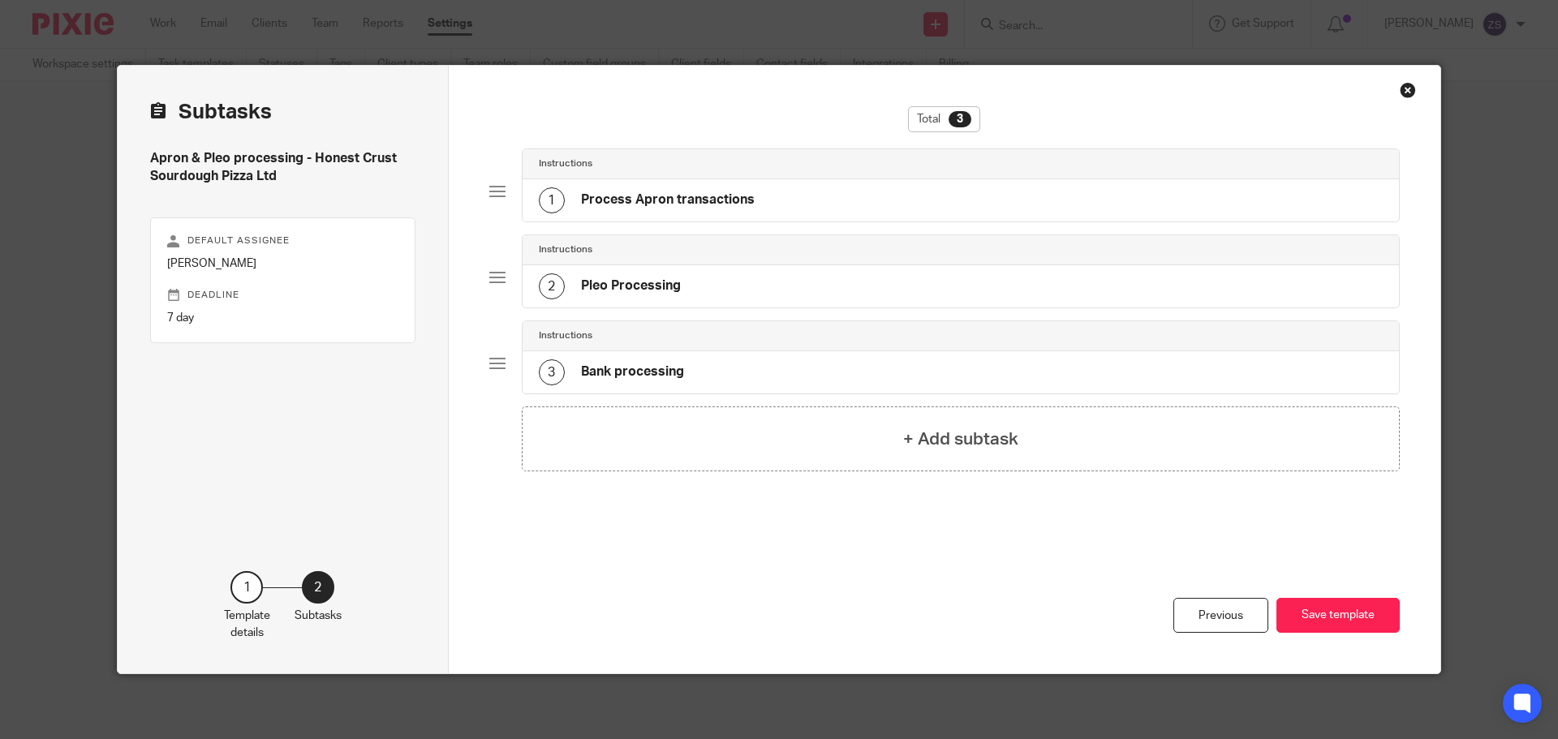
scroll to position [0, 0]
click at [1328, 615] on button "Save template" at bounding box center [1337, 615] width 123 height 35
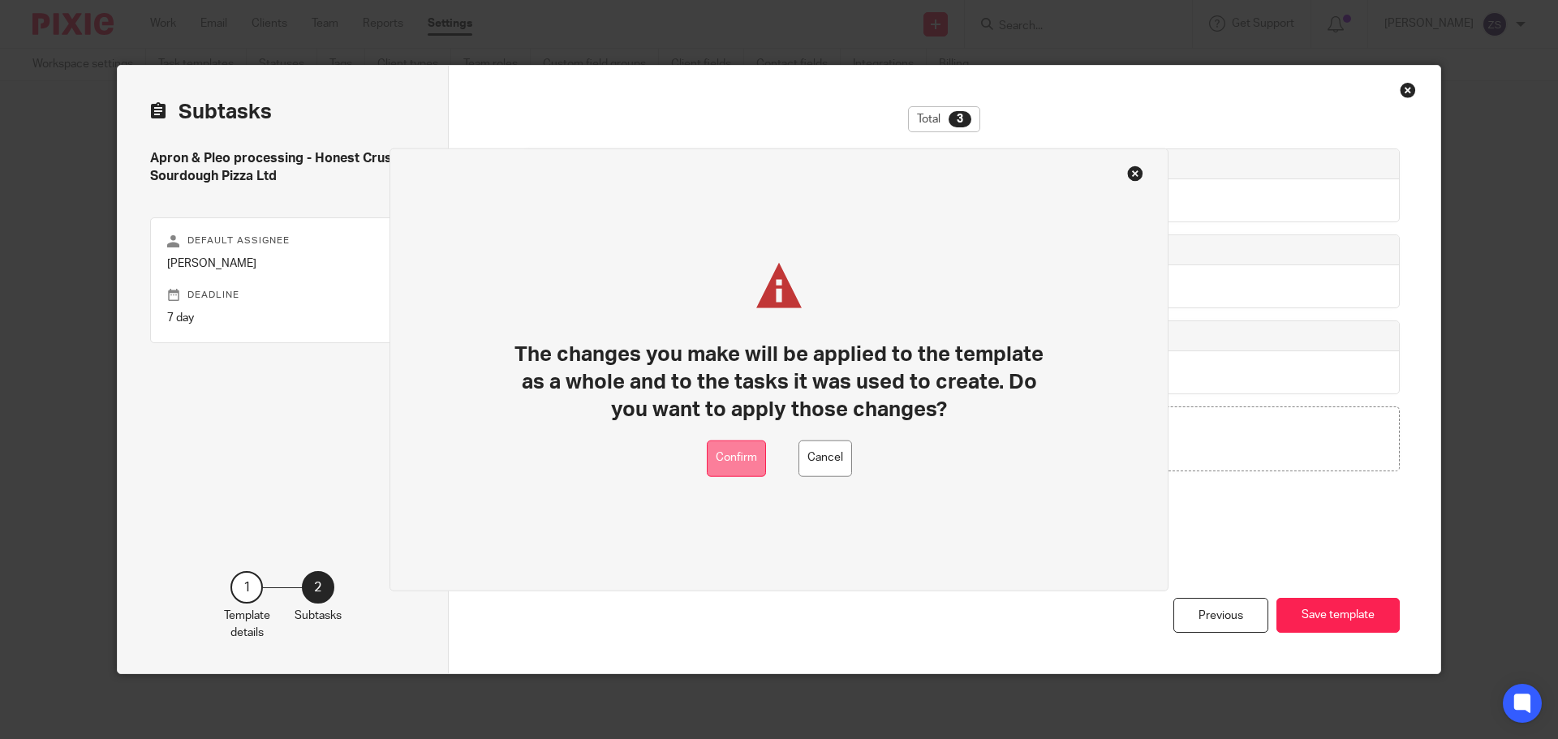
click at [728, 450] on button "Confirm" at bounding box center [736, 458] width 59 height 37
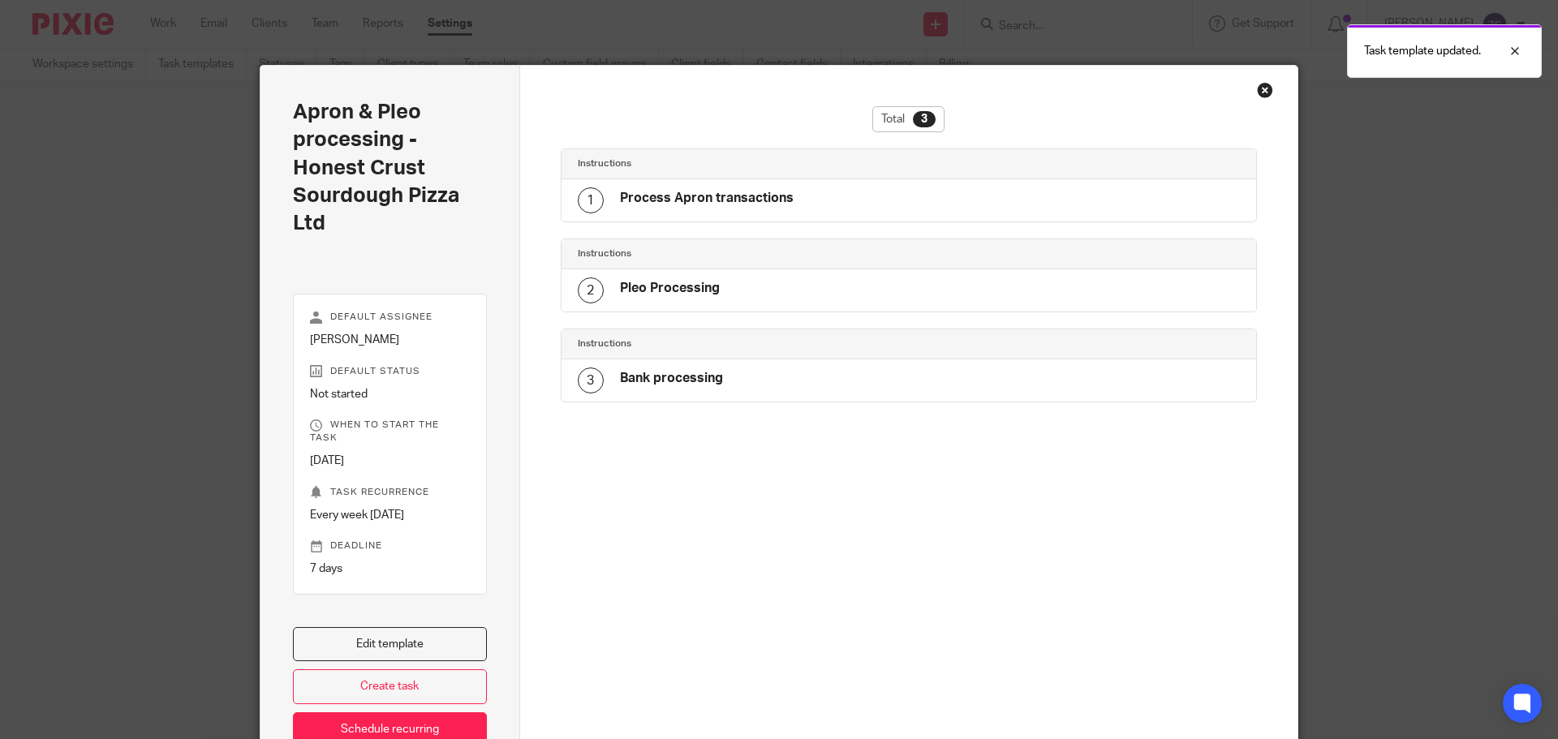
click at [1263, 84] on div "Close this dialog window" at bounding box center [1265, 90] width 16 height 16
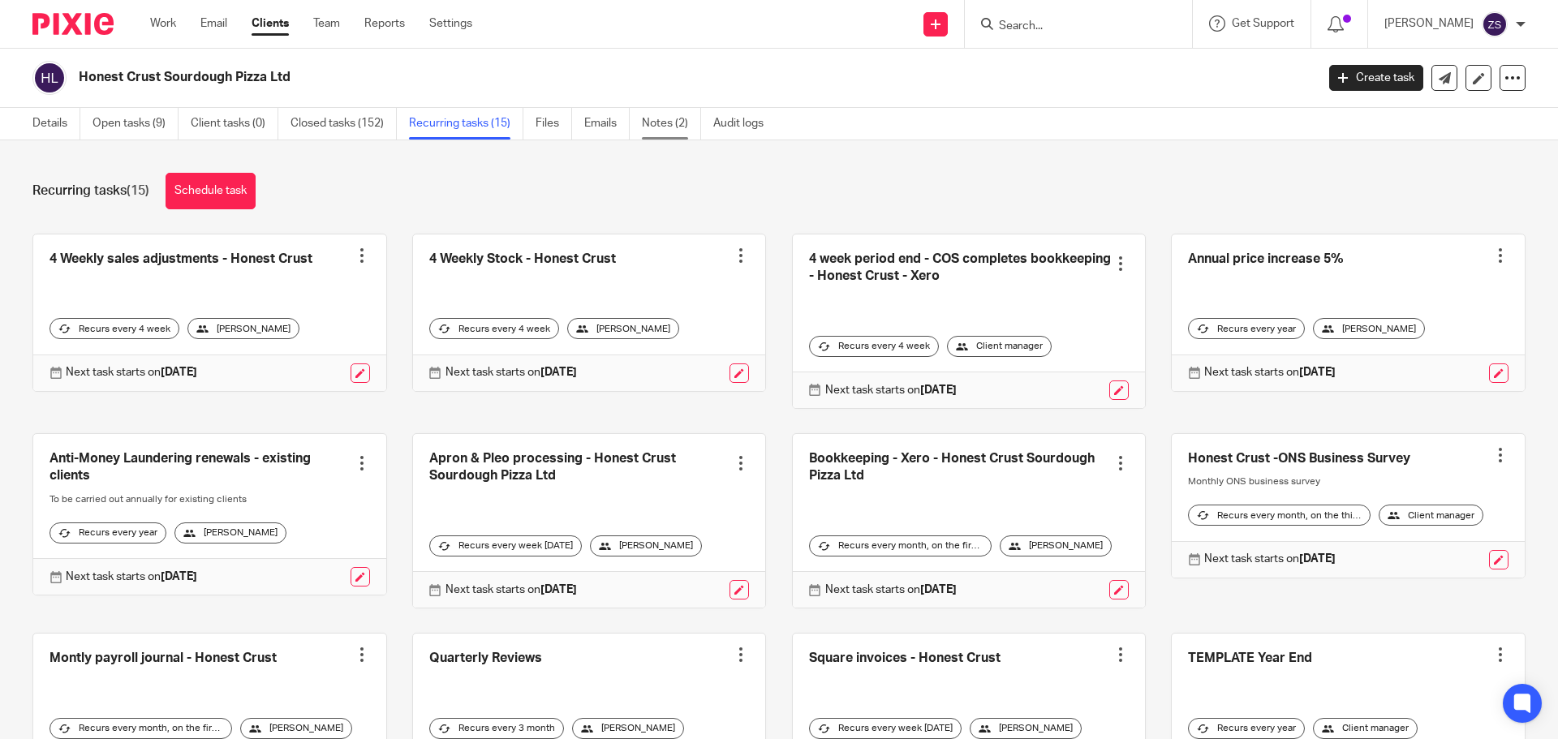
click at [673, 124] on link "Notes (2)" at bounding box center [671, 124] width 59 height 32
